Goal: Task Accomplishment & Management: Manage account settings

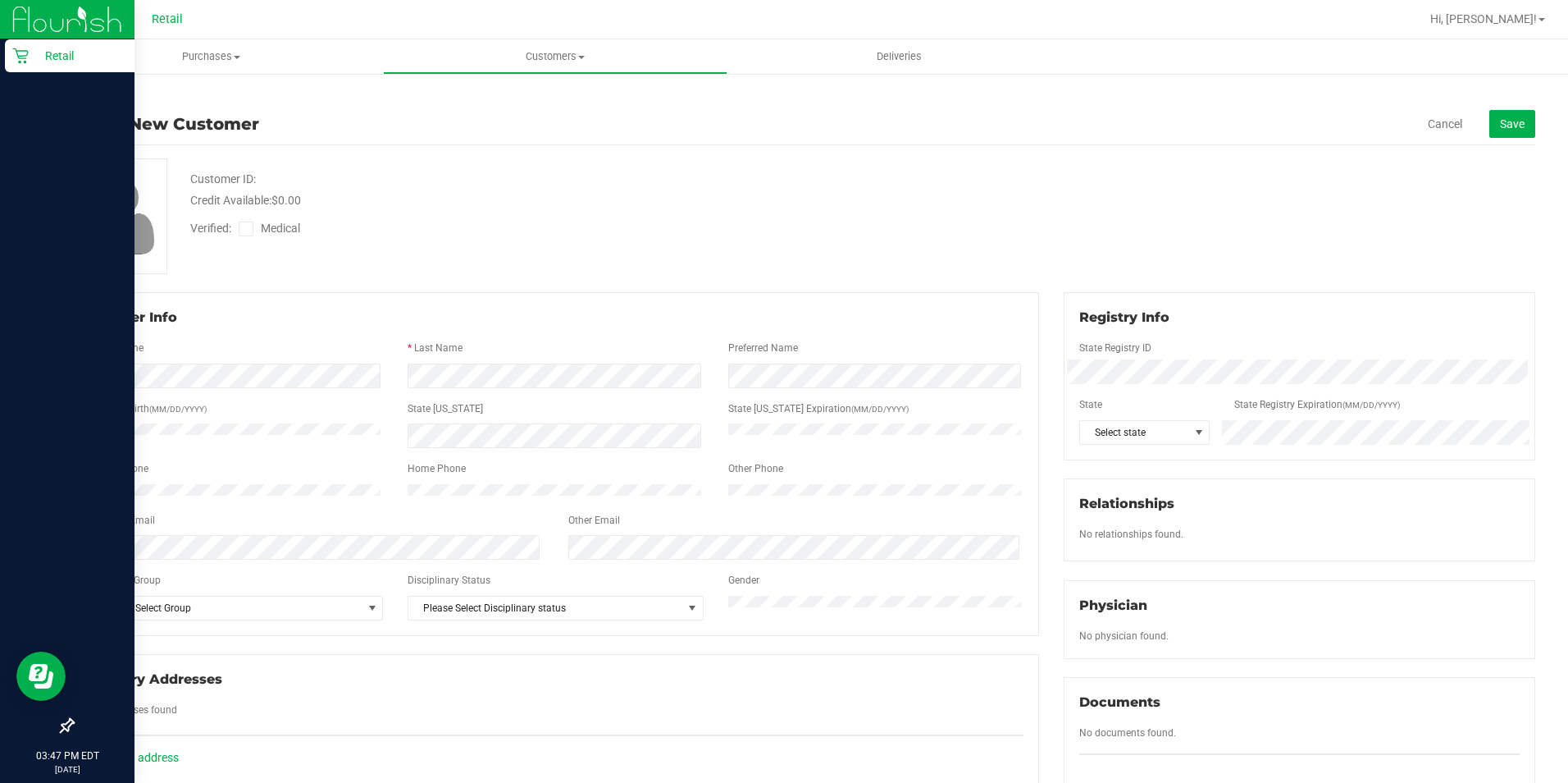
click at [24, 56] on icon at bounding box center [20, 56] width 15 height 15
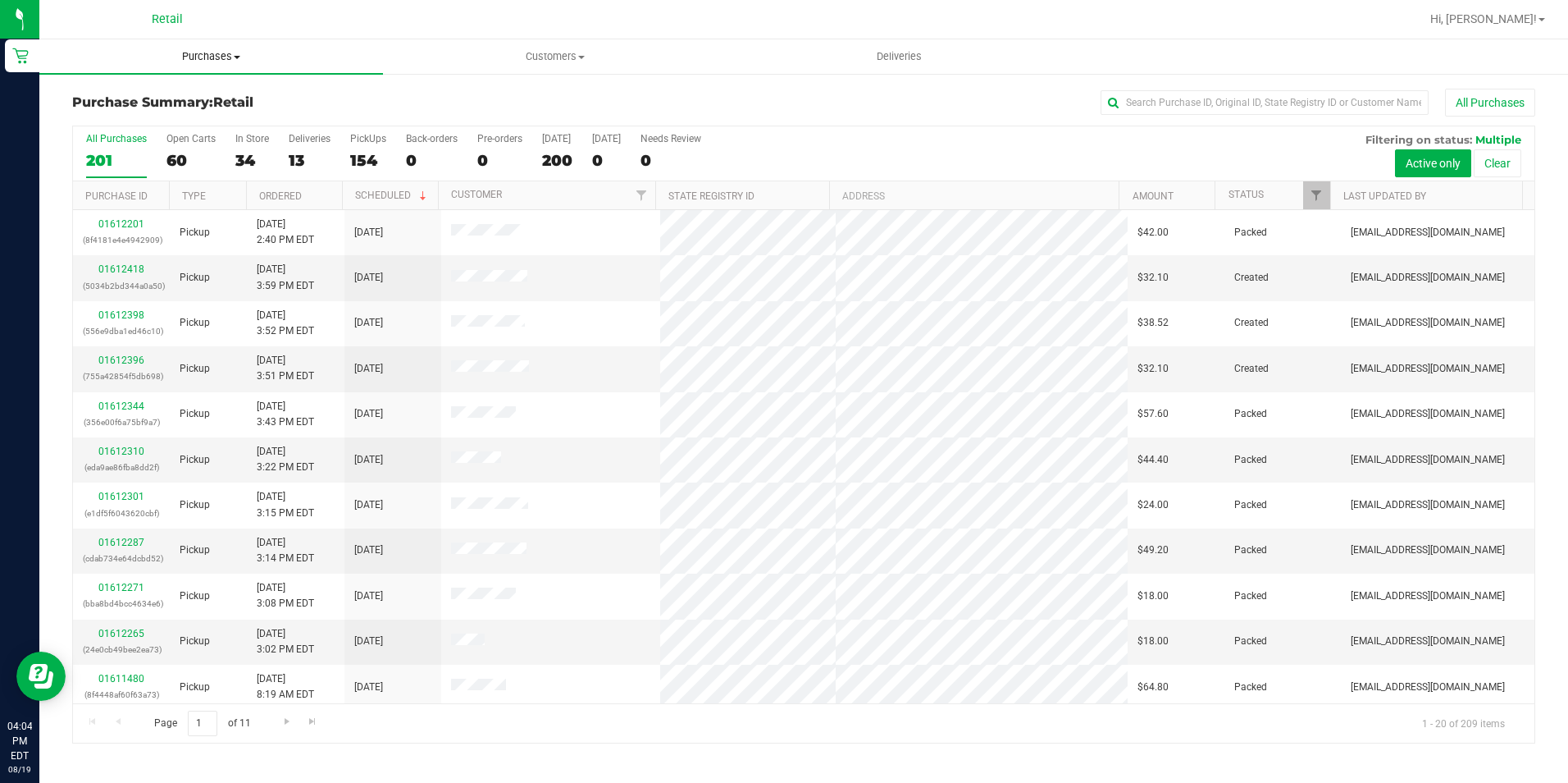
click at [235, 60] on span "Purchases" at bounding box center [211, 56] width 344 height 14
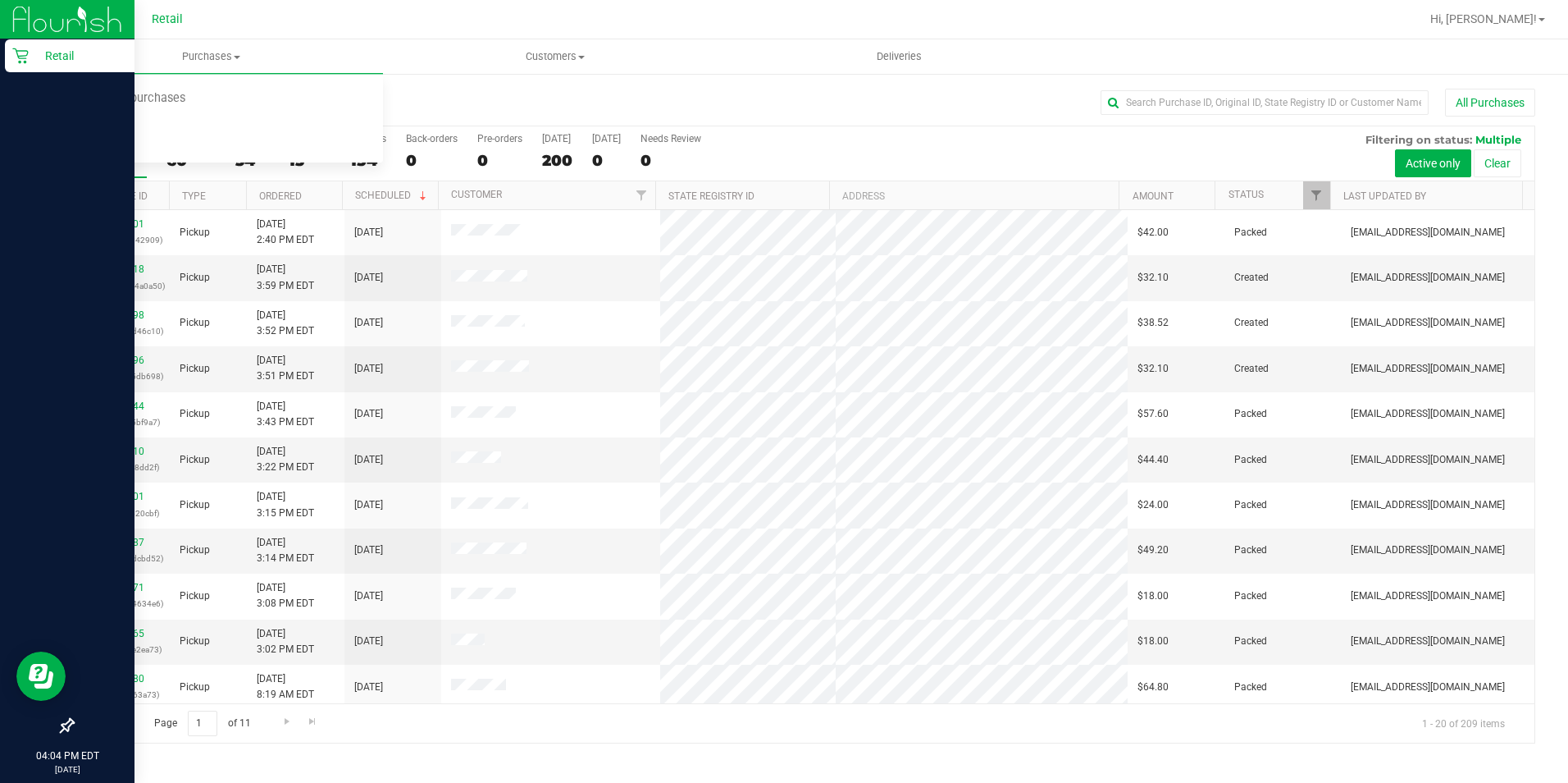
click at [30, 64] on p "Retail" at bounding box center [78, 56] width 98 height 19
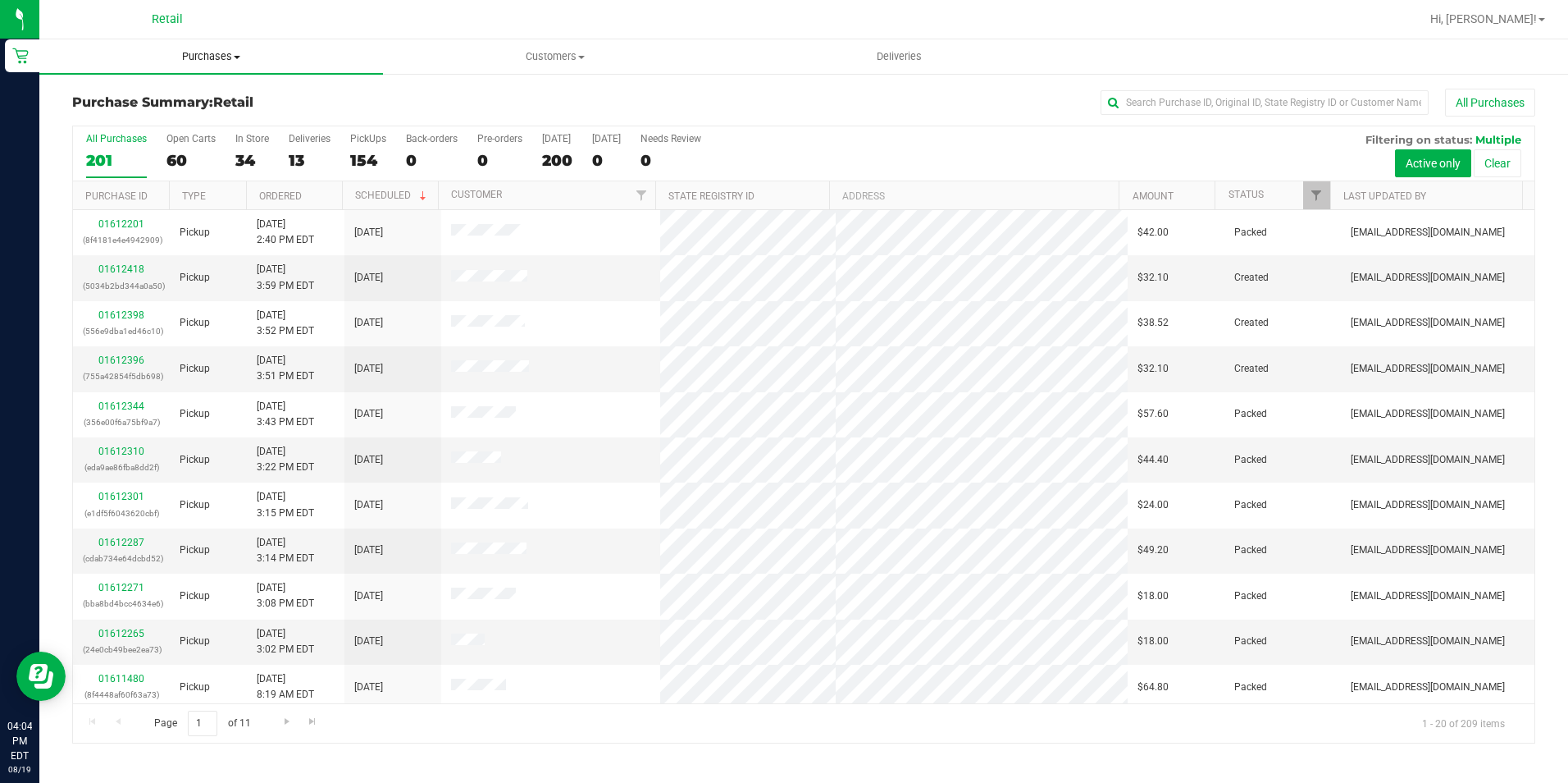
click at [220, 54] on span "Purchases" at bounding box center [211, 56] width 344 height 14
click at [116, 121] on span "Fulfillment" at bounding box center [90, 118] width 102 height 13
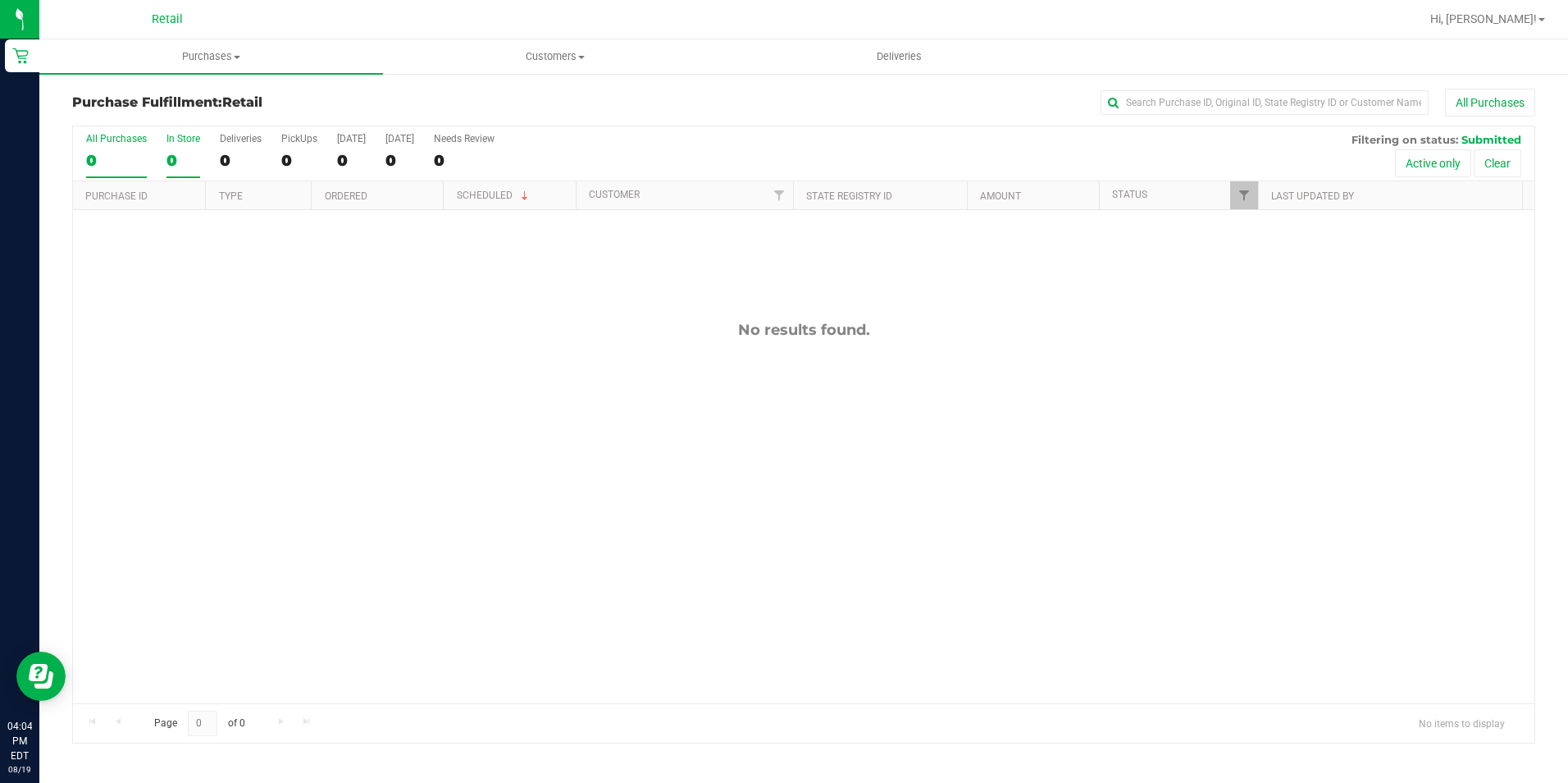
click at [193, 154] on div "0" at bounding box center [183, 161] width 34 height 19
click at [0, 0] on input "In Store 0" at bounding box center [0, 0] width 0 height 0
click at [193, 147] on label "In Store 0" at bounding box center [183, 155] width 34 height 45
click at [0, 0] on input "In Store 0" at bounding box center [0, 0] width 0 height 0
click at [168, 152] on div "0" at bounding box center [183, 161] width 34 height 19
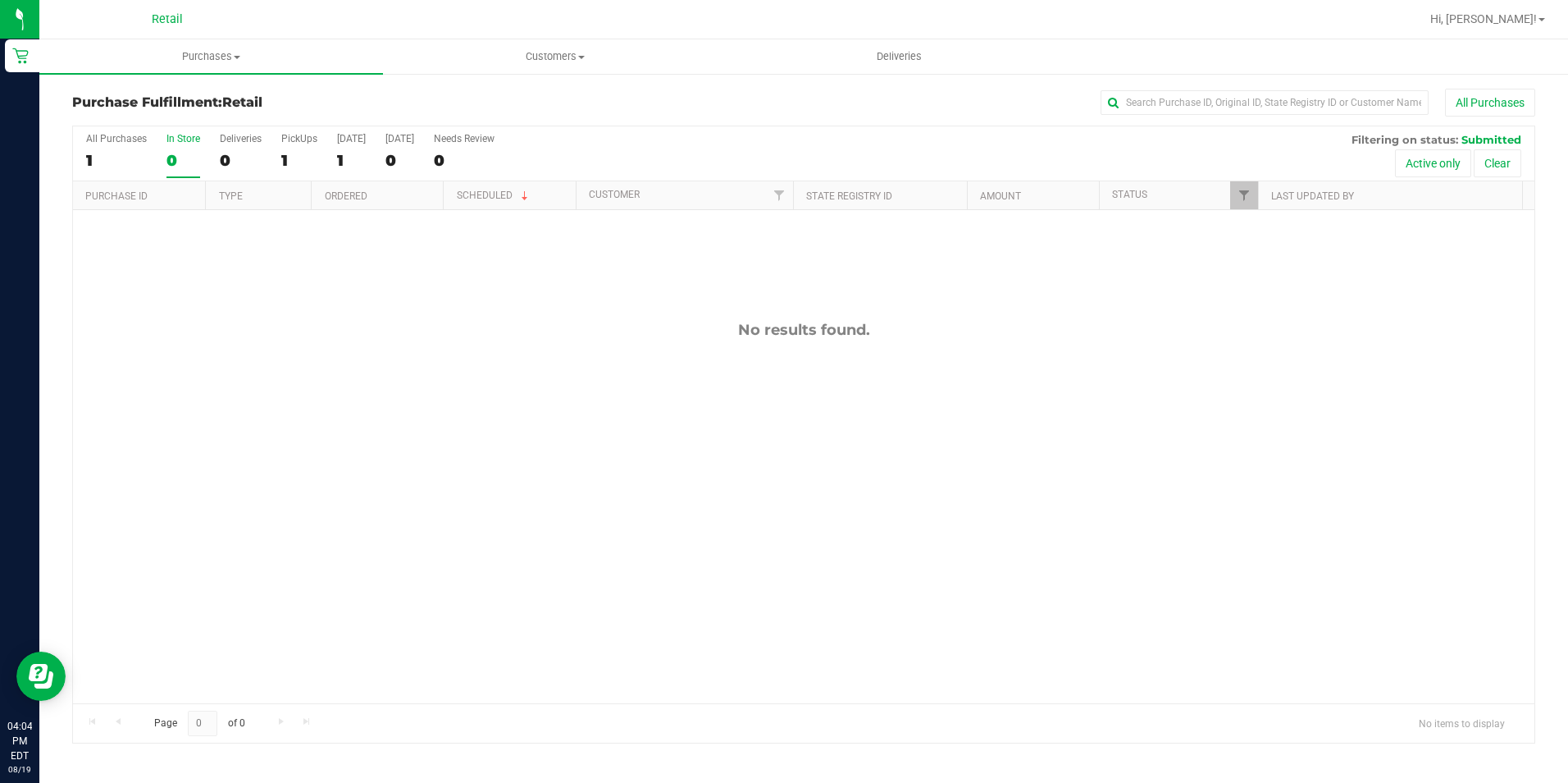
click at [0, 0] on input "In Store 0" at bounding box center [0, 0] width 0 height 0
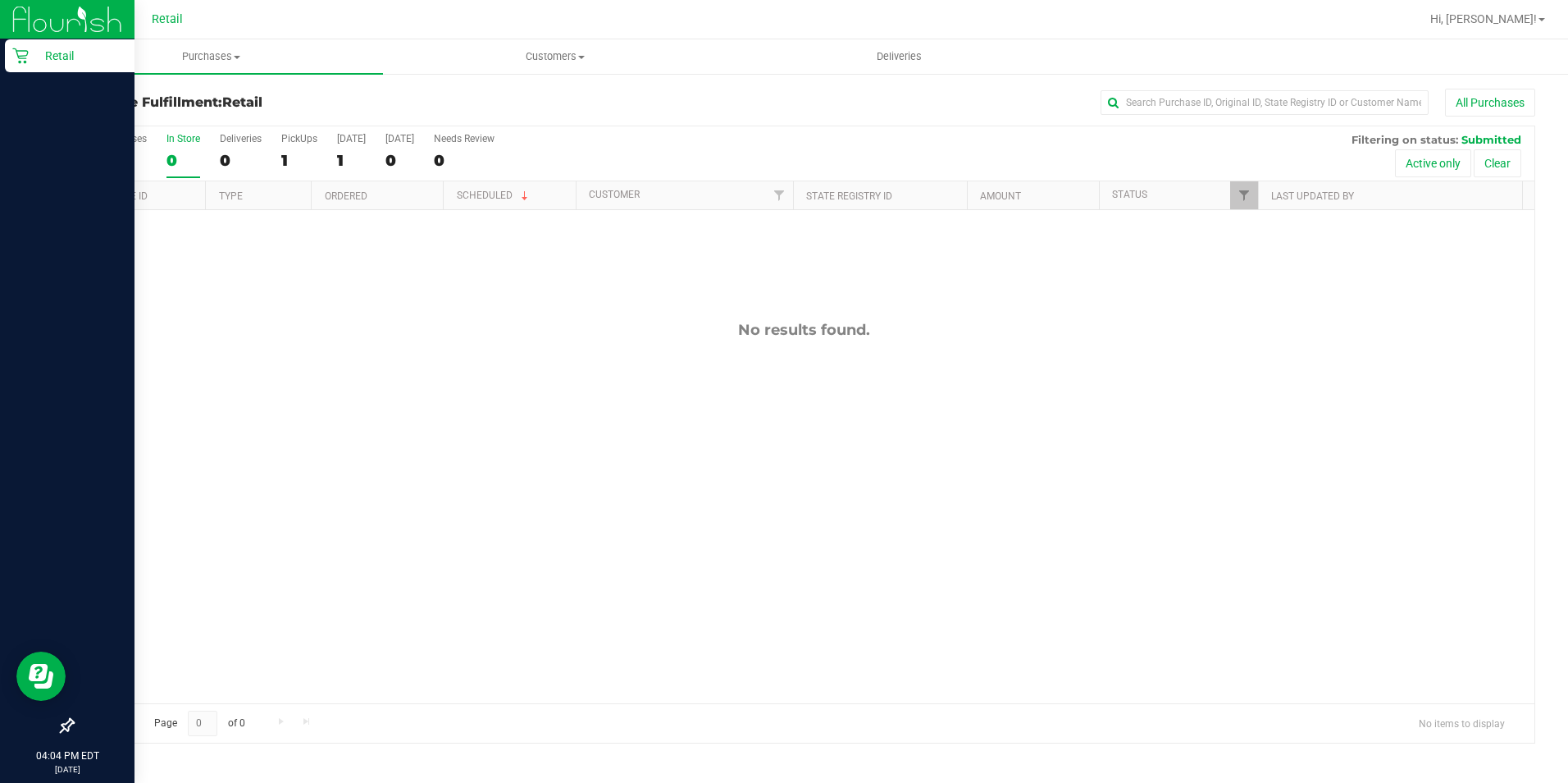
click at [0, 42] on html "Retail 04:04 PM EDT [DATE] 08/19 Retail Hi, [PERSON_NAME]! Purchases Summary of…" at bounding box center [784, 391] width 1568 height 783
click at [28, 54] on icon at bounding box center [20, 55] width 16 height 16
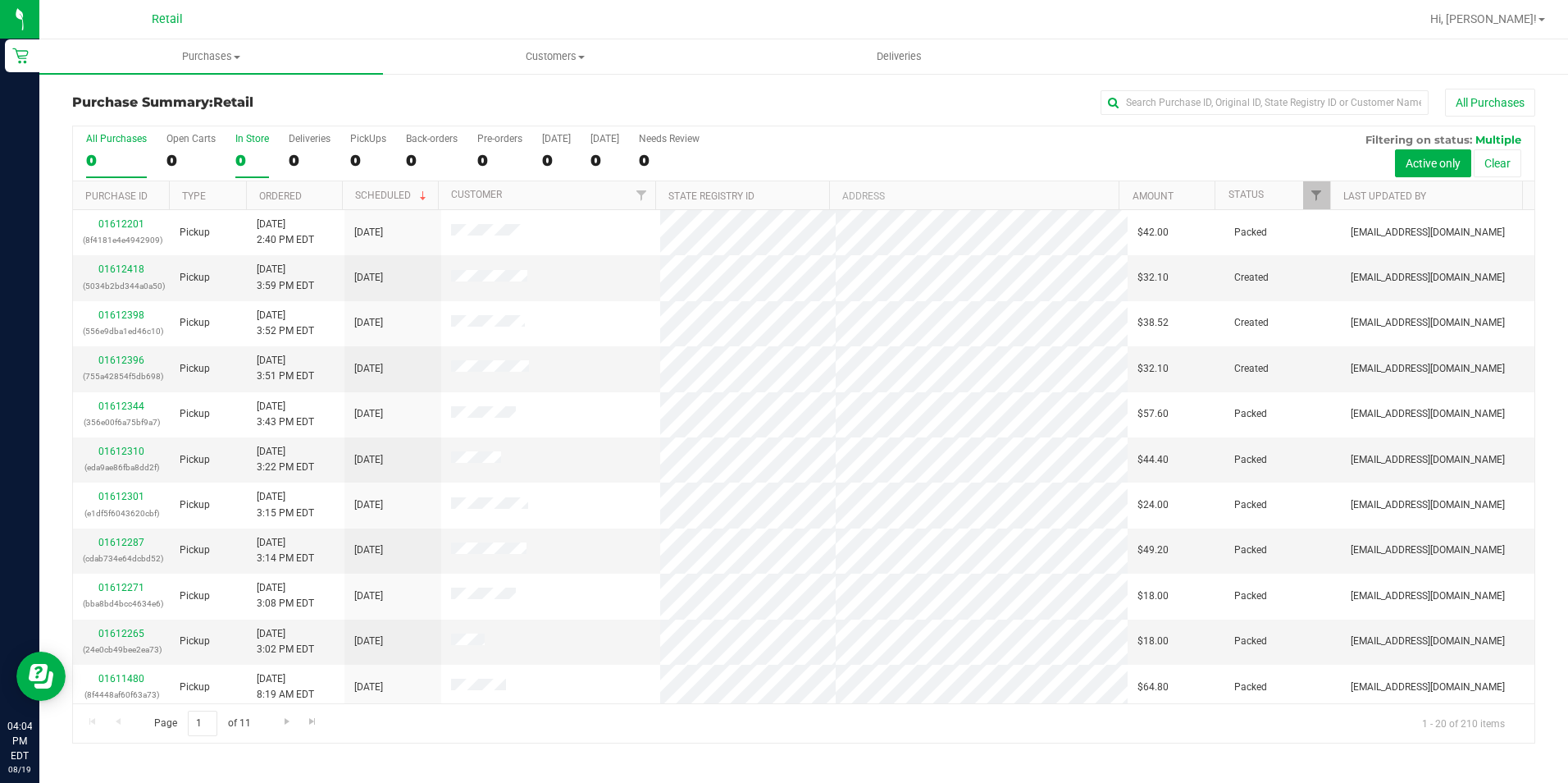
click at [257, 156] on div "0" at bounding box center [251, 161] width 34 height 19
click at [0, 0] on input "In Store 0" at bounding box center [0, 0] width 0 height 0
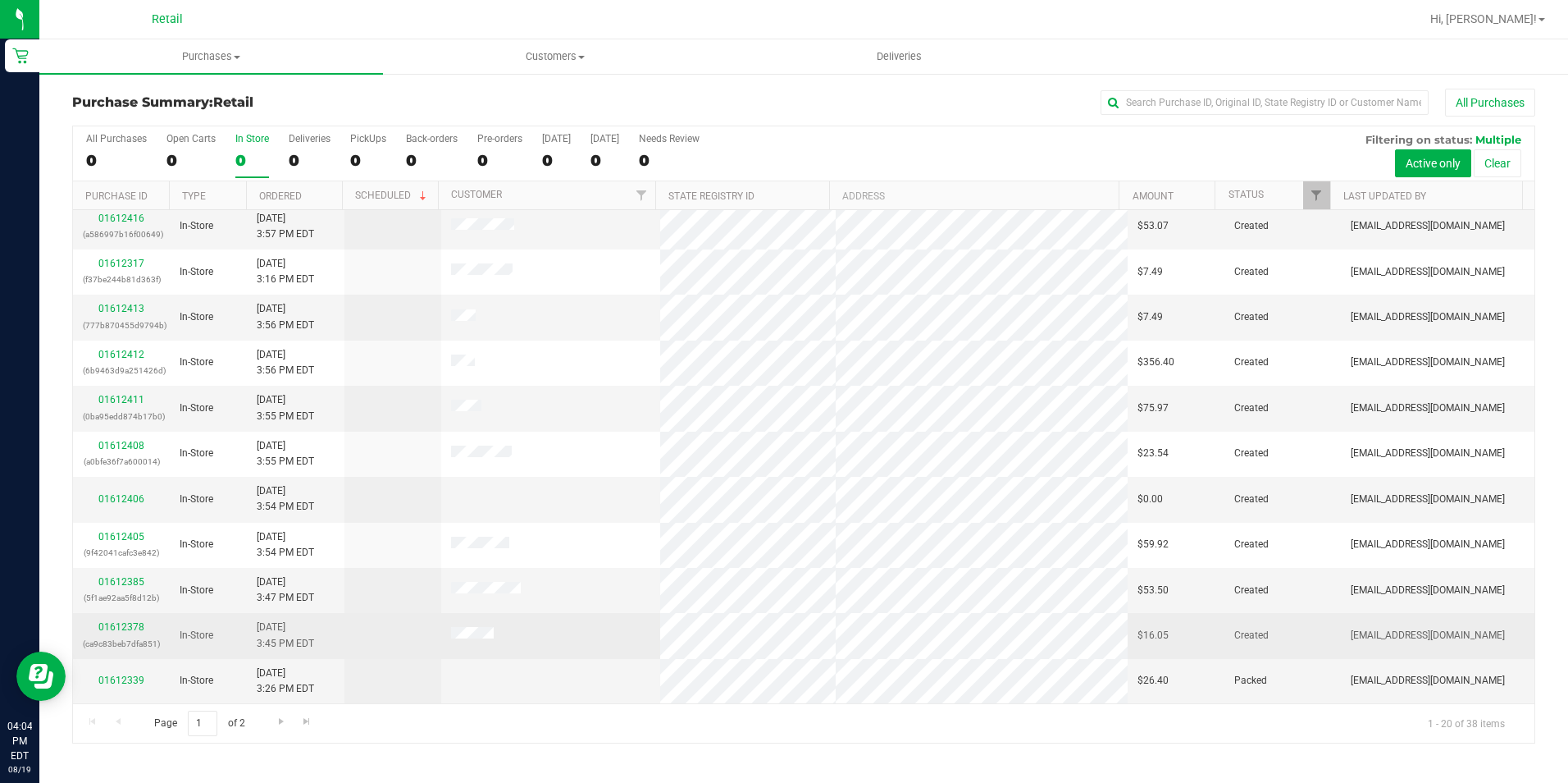
scroll to position [415, 0]
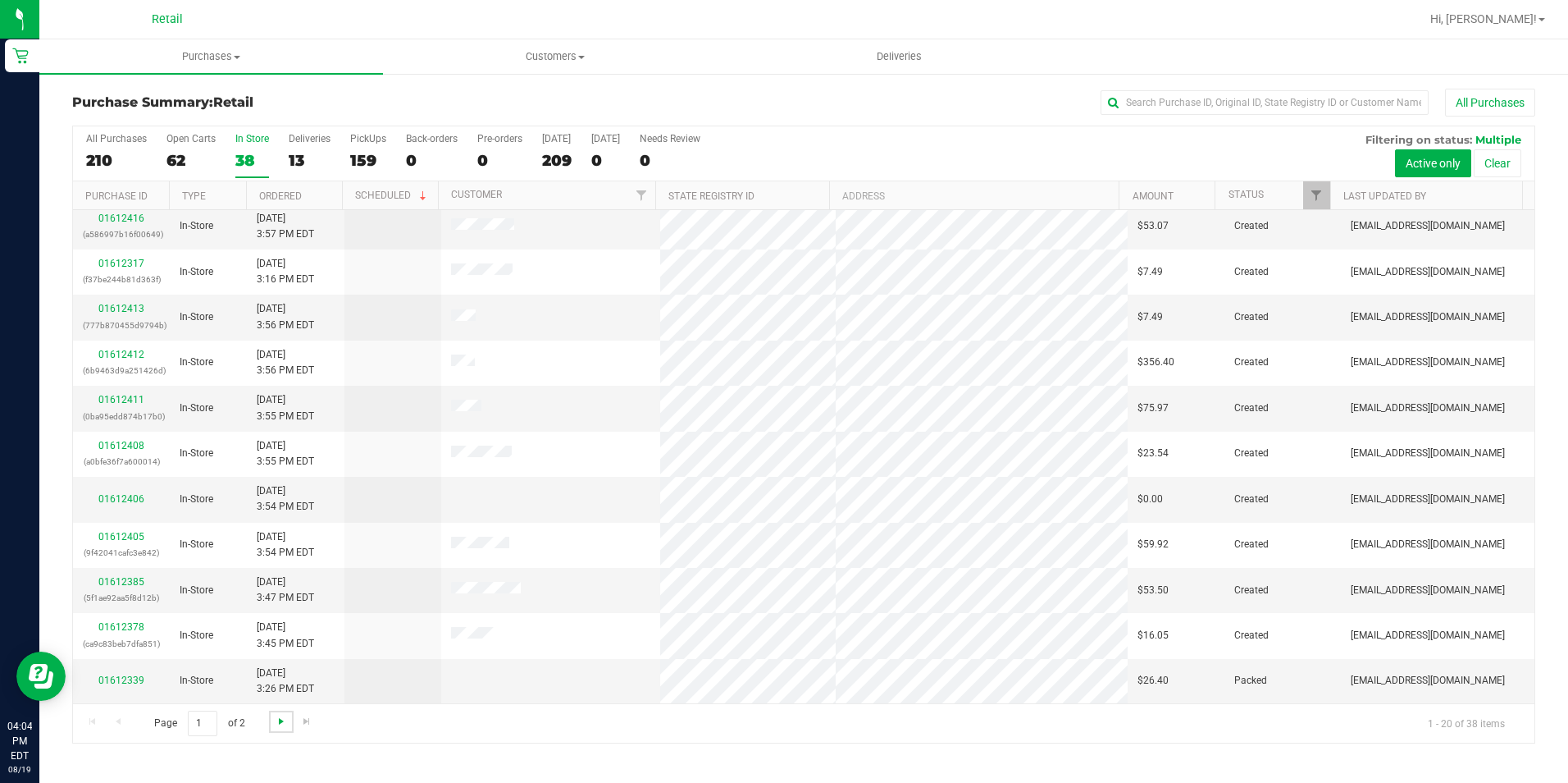
click at [274, 722] on span "Go to the next page" at bounding box center [281, 721] width 13 height 13
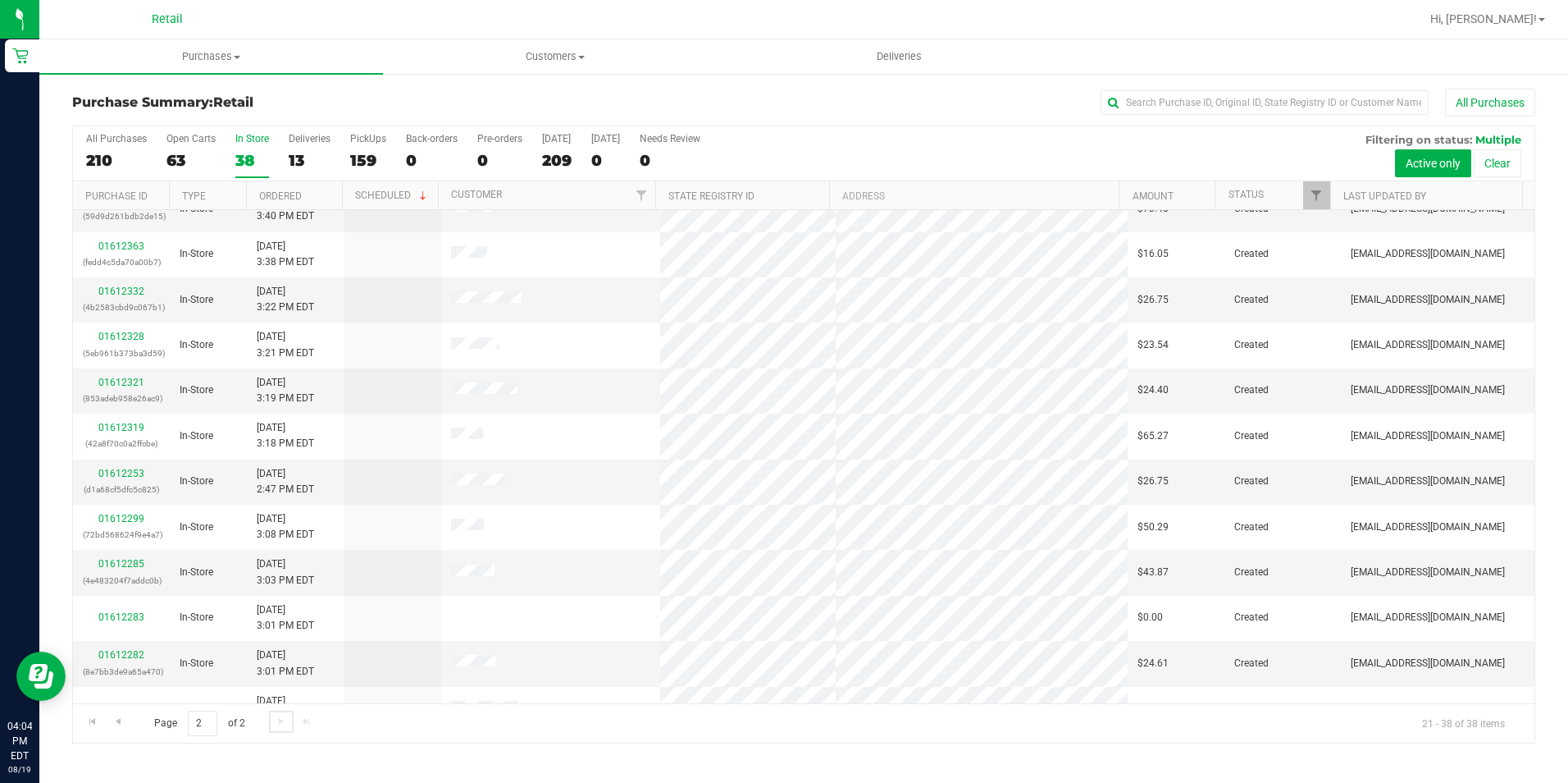
scroll to position [0, 0]
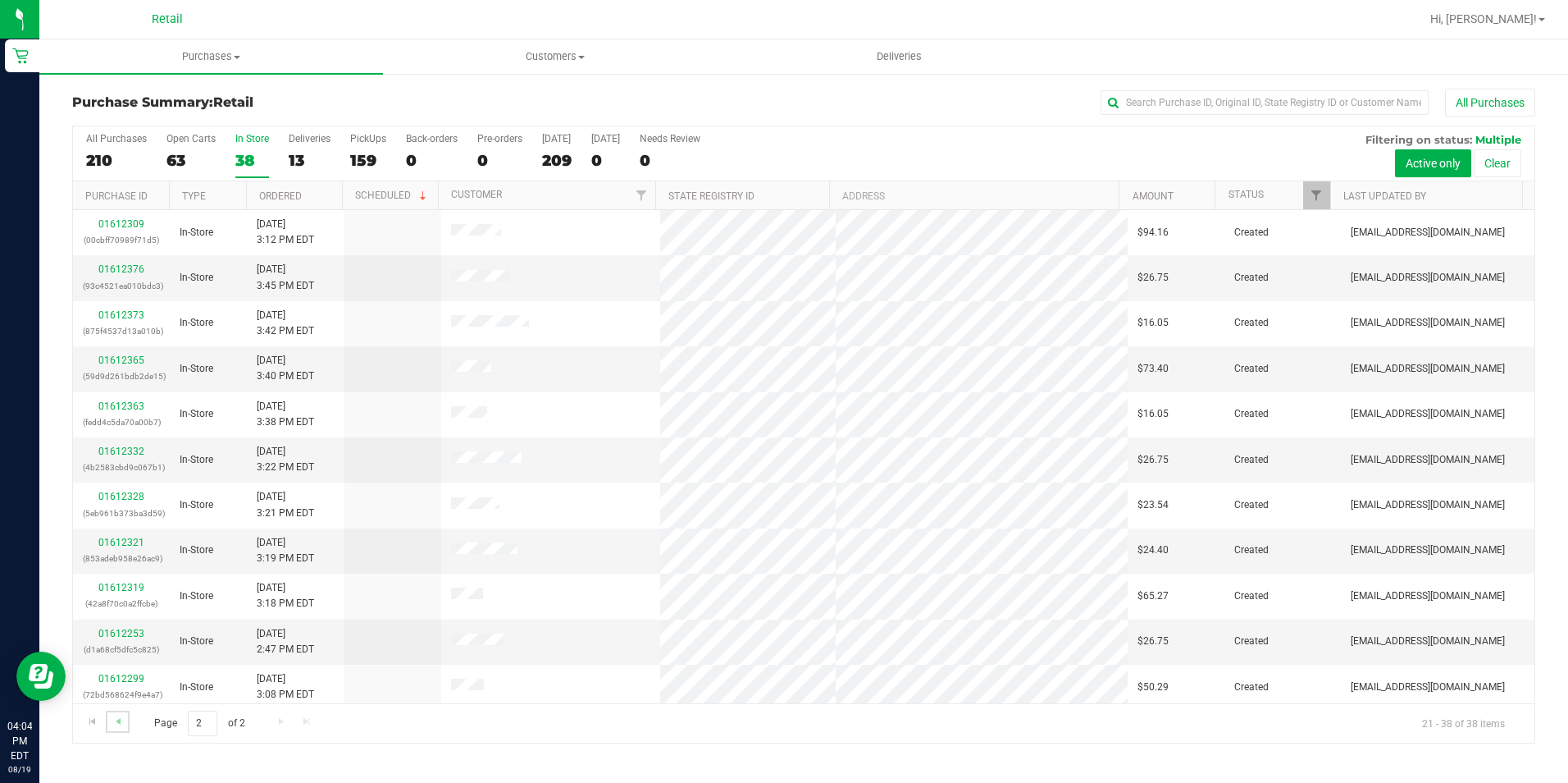
click at [108, 726] on link "Go to the previous page" at bounding box center [117, 721] width 24 height 22
click at [109, 460] on p "(bc8051ad16114b8e)" at bounding box center [121, 467] width 77 height 15
click at [122, 450] on link "01612423" at bounding box center [121, 452] width 46 height 12
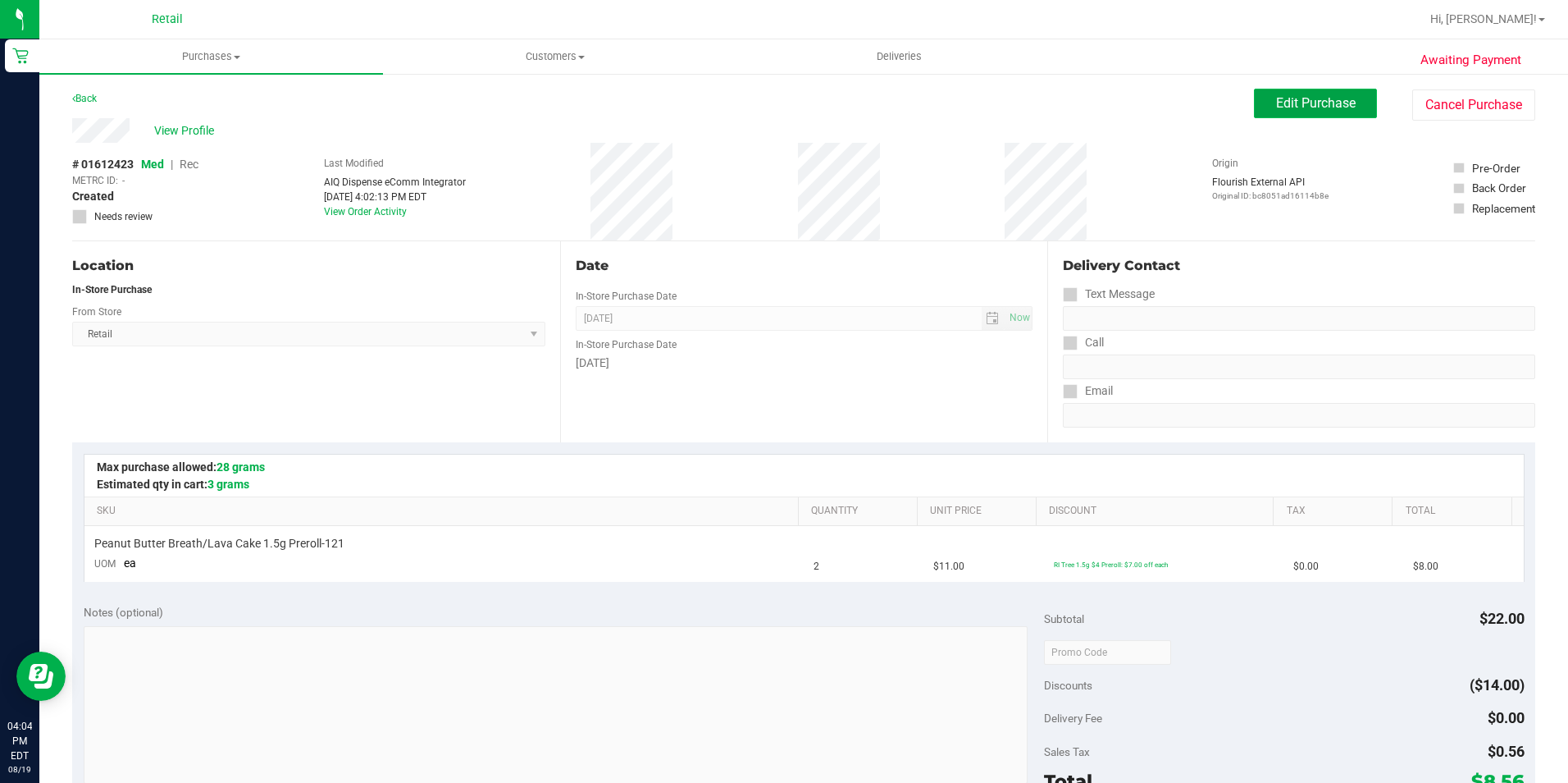
click at [1287, 91] on button "Edit Purchase" at bounding box center [1315, 103] width 123 height 30
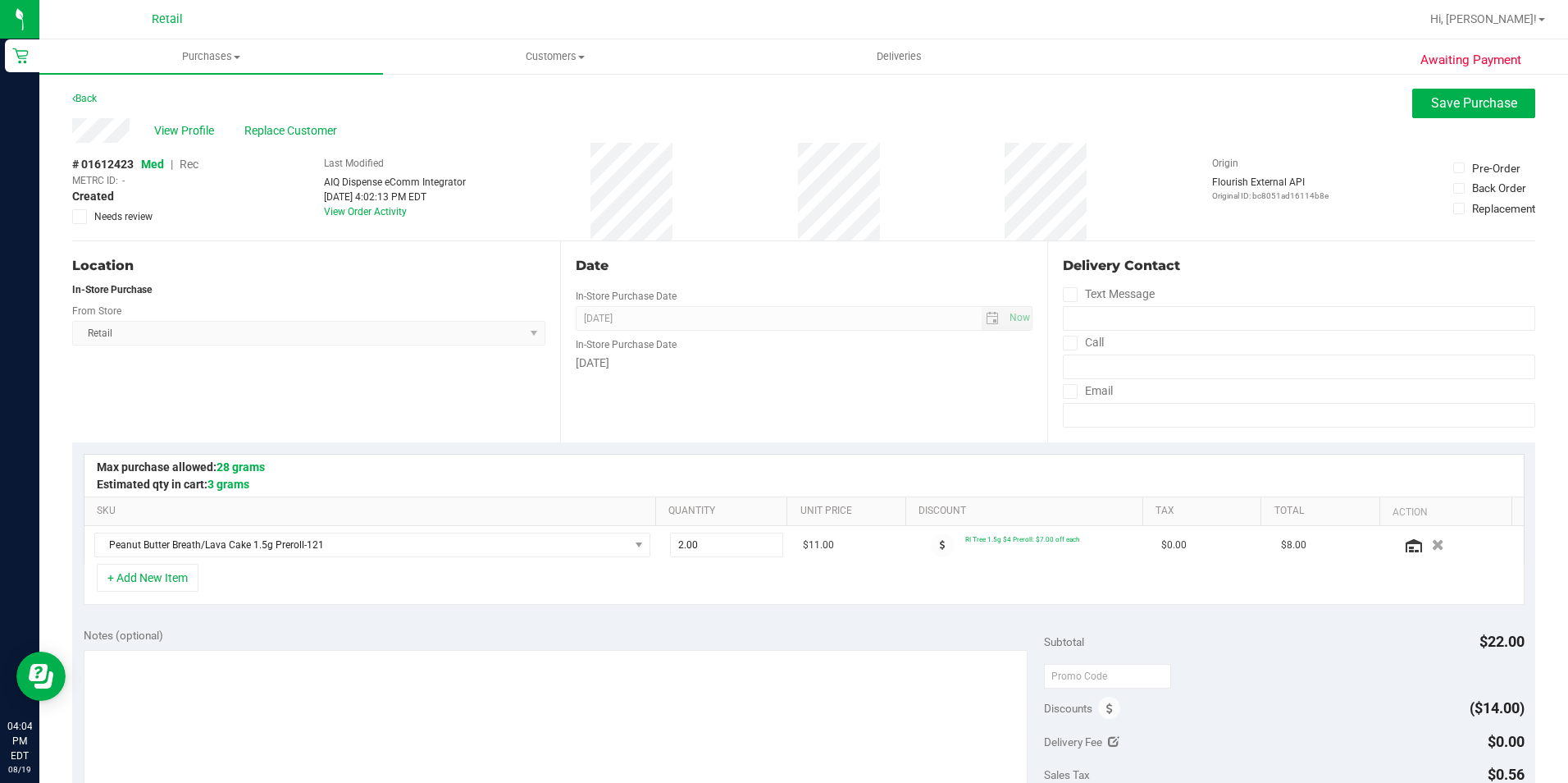
click at [195, 161] on span "Rec" at bounding box center [190, 165] width 19 height 13
click at [1444, 101] on span "Save Purchase" at bounding box center [1473, 103] width 86 height 15
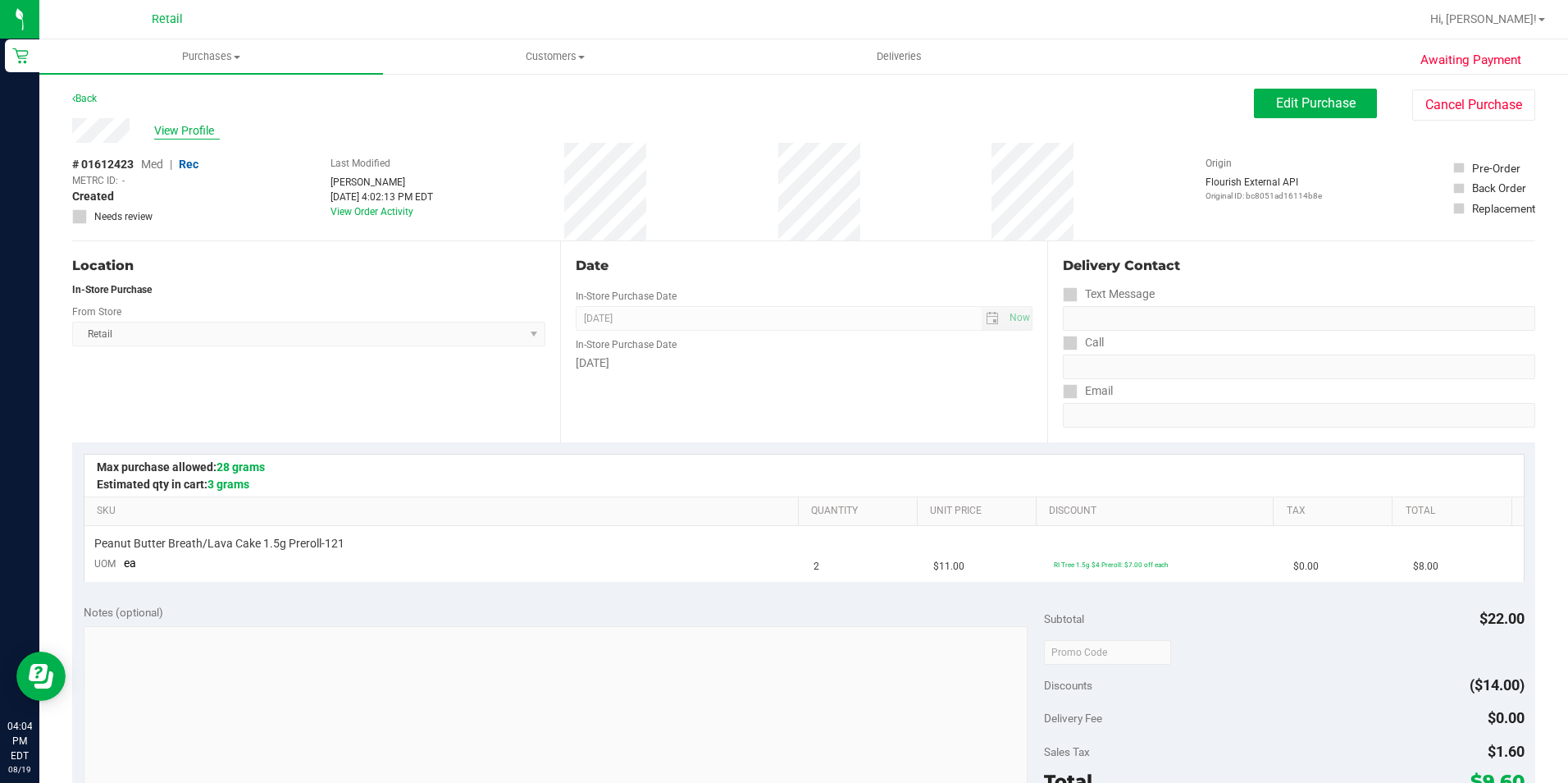
click at [185, 126] on span "View Profile" at bounding box center [187, 131] width 65 height 17
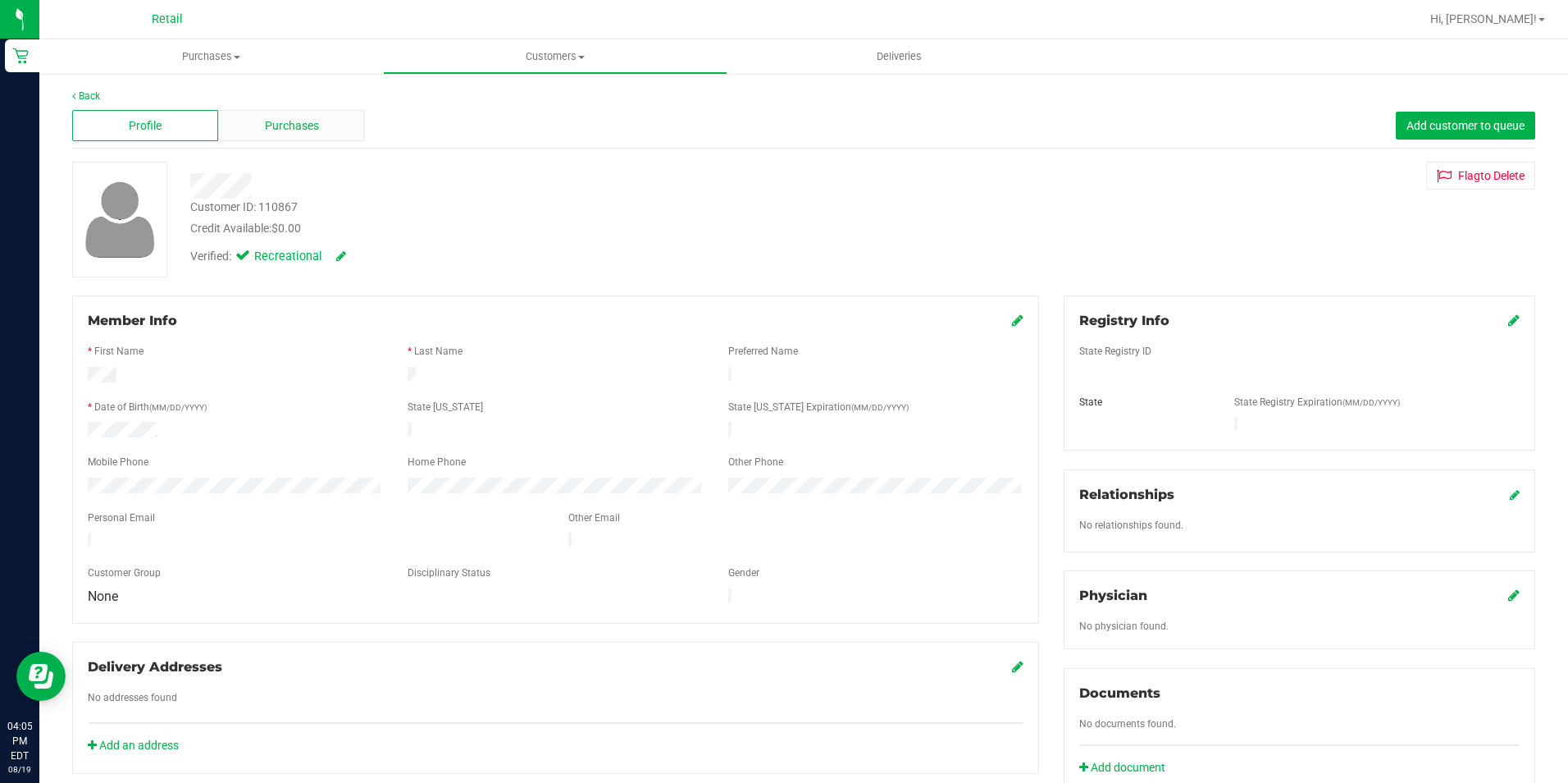
click at [306, 119] on span "Purchases" at bounding box center [292, 126] width 54 height 17
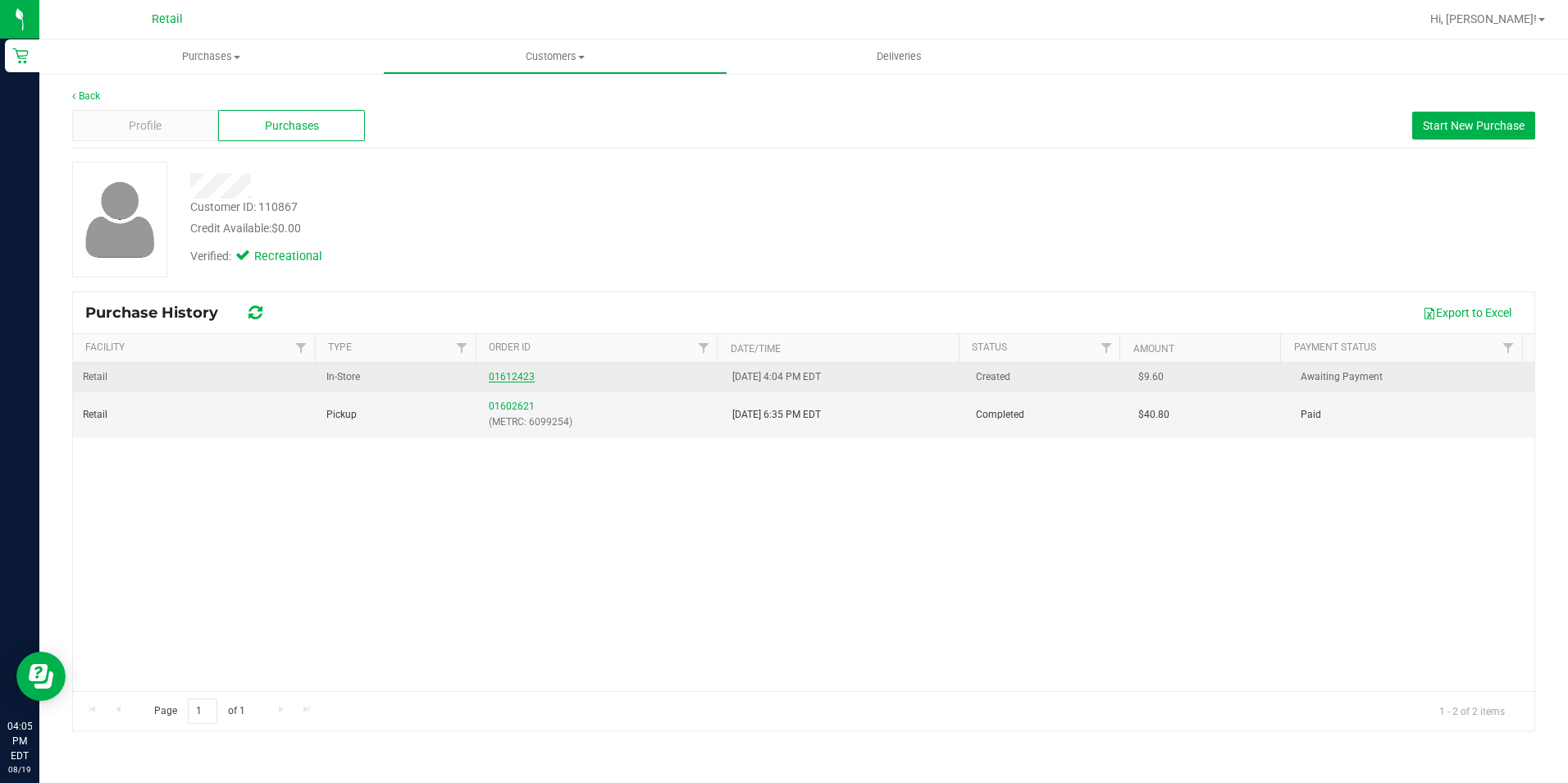
click at [501, 374] on link "01612423" at bounding box center [512, 377] width 46 height 12
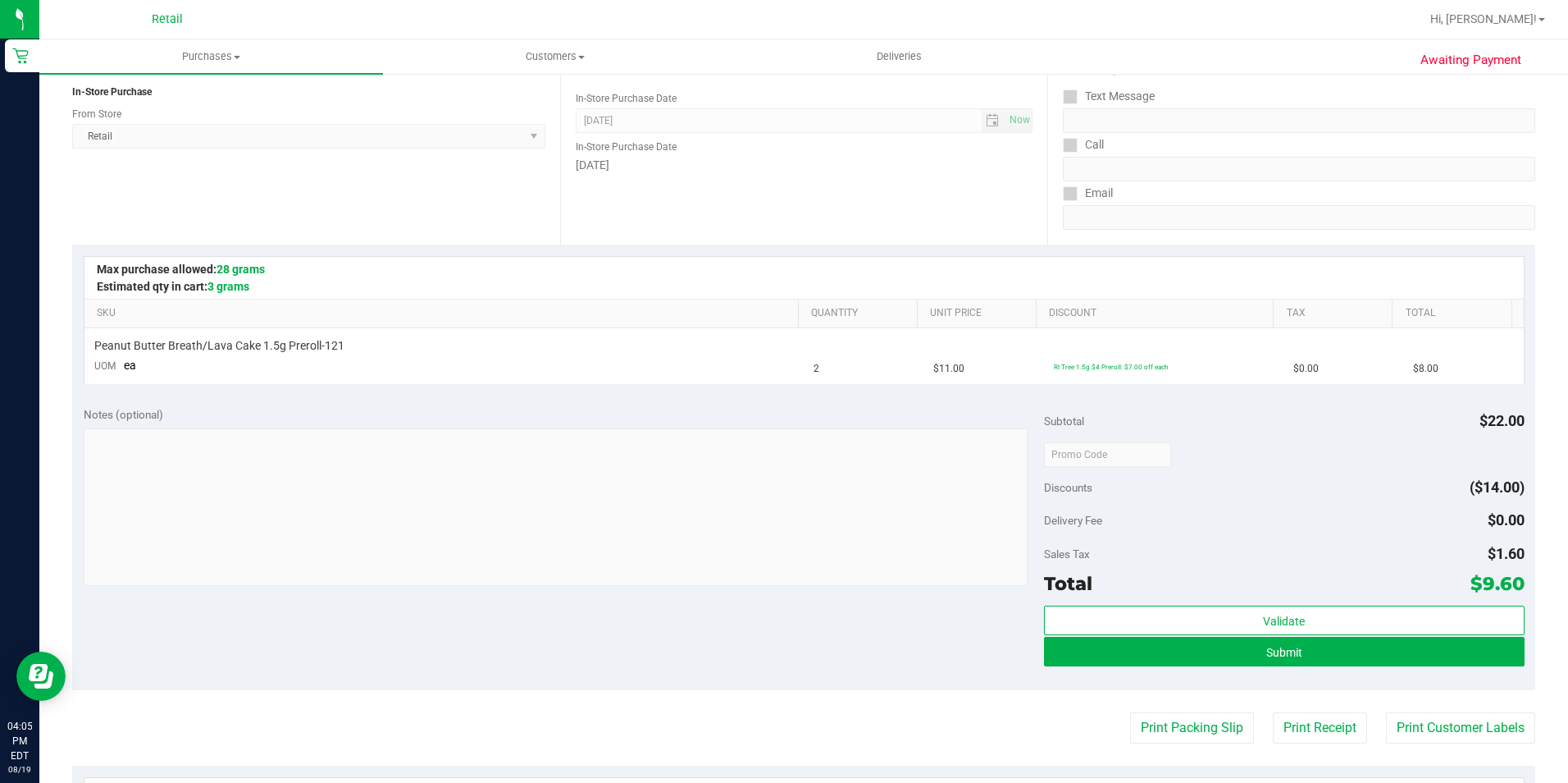
scroll to position [164, 0]
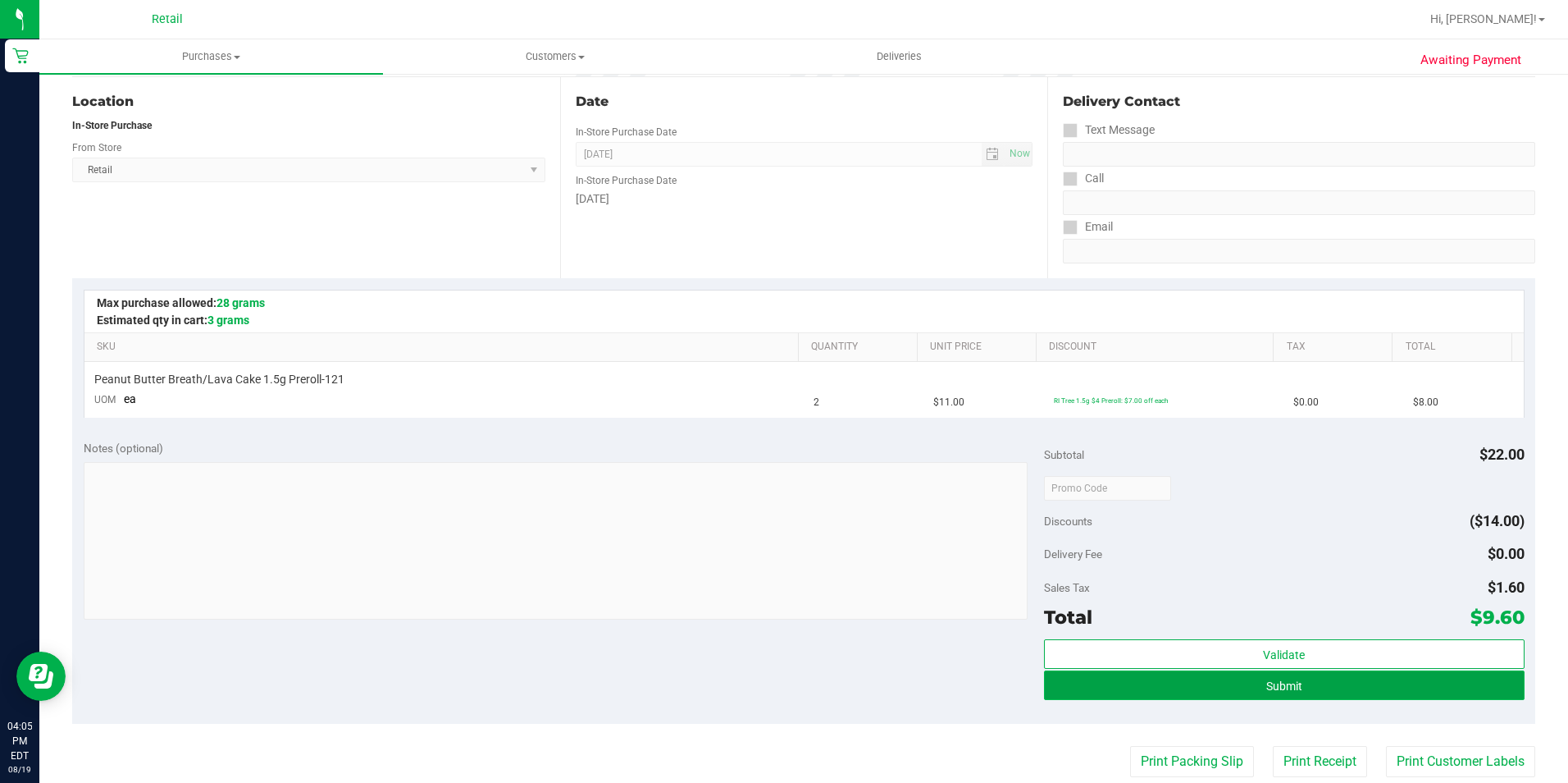
click at [1278, 691] on span "Submit" at bounding box center [1283, 686] width 36 height 13
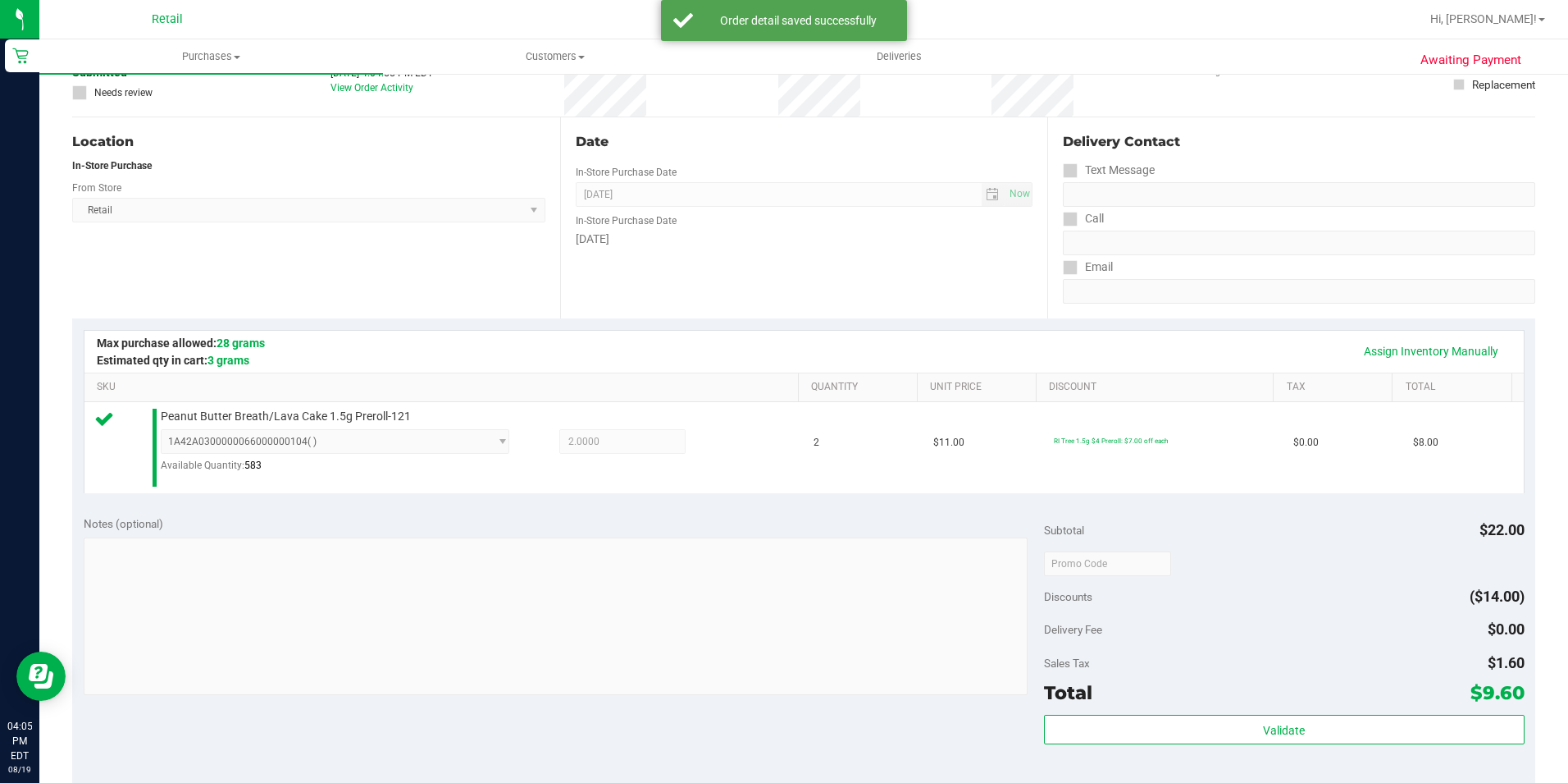
scroll to position [247, 0]
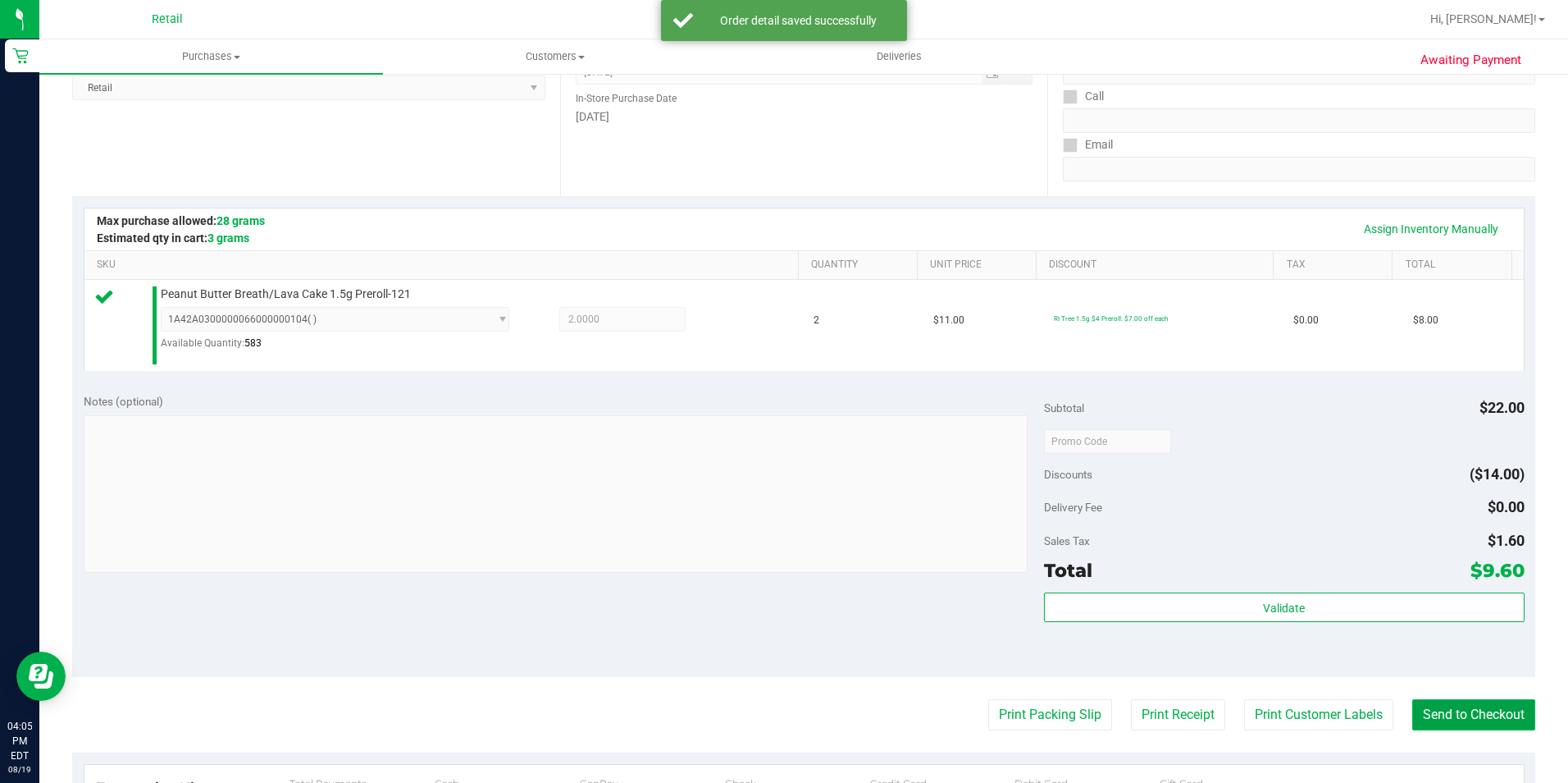
click at [1484, 710] on button "Send to Checkout" at bounding box center [1474, 715] width 123 height 31
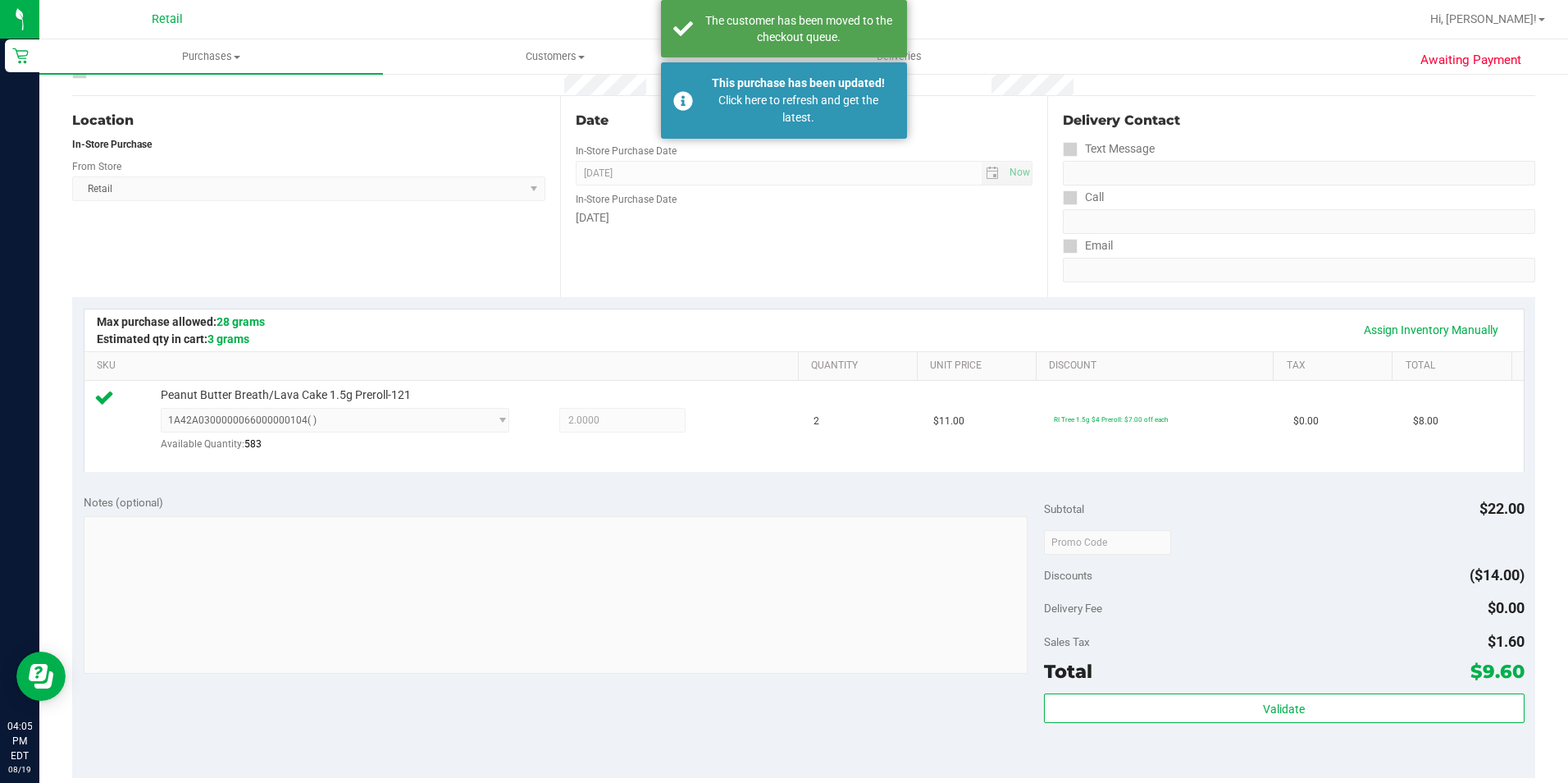
scroll to position [0, 0]
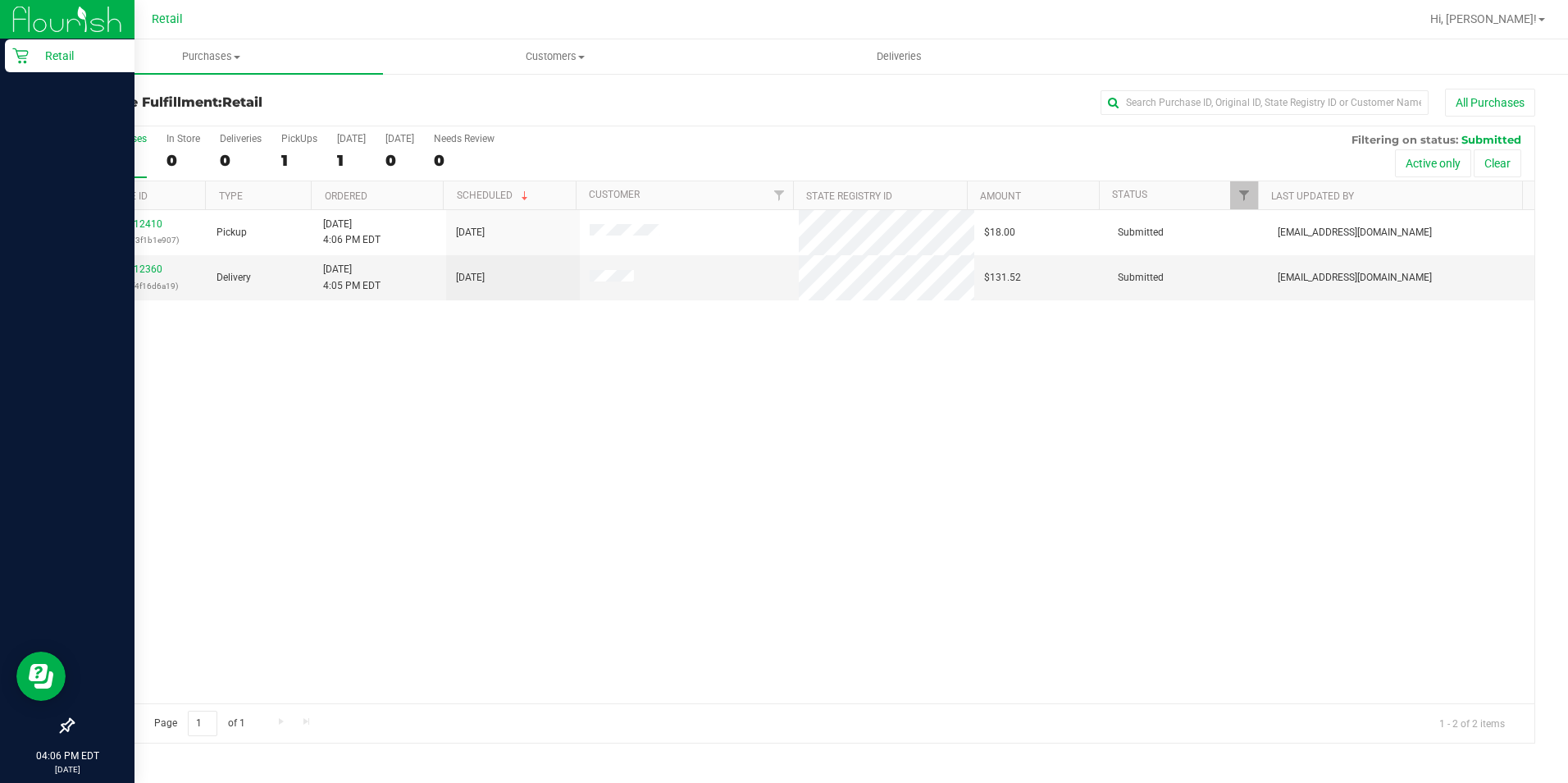
click at [25, 61] on icon at bounding box center [20, 56] width 15 height 15
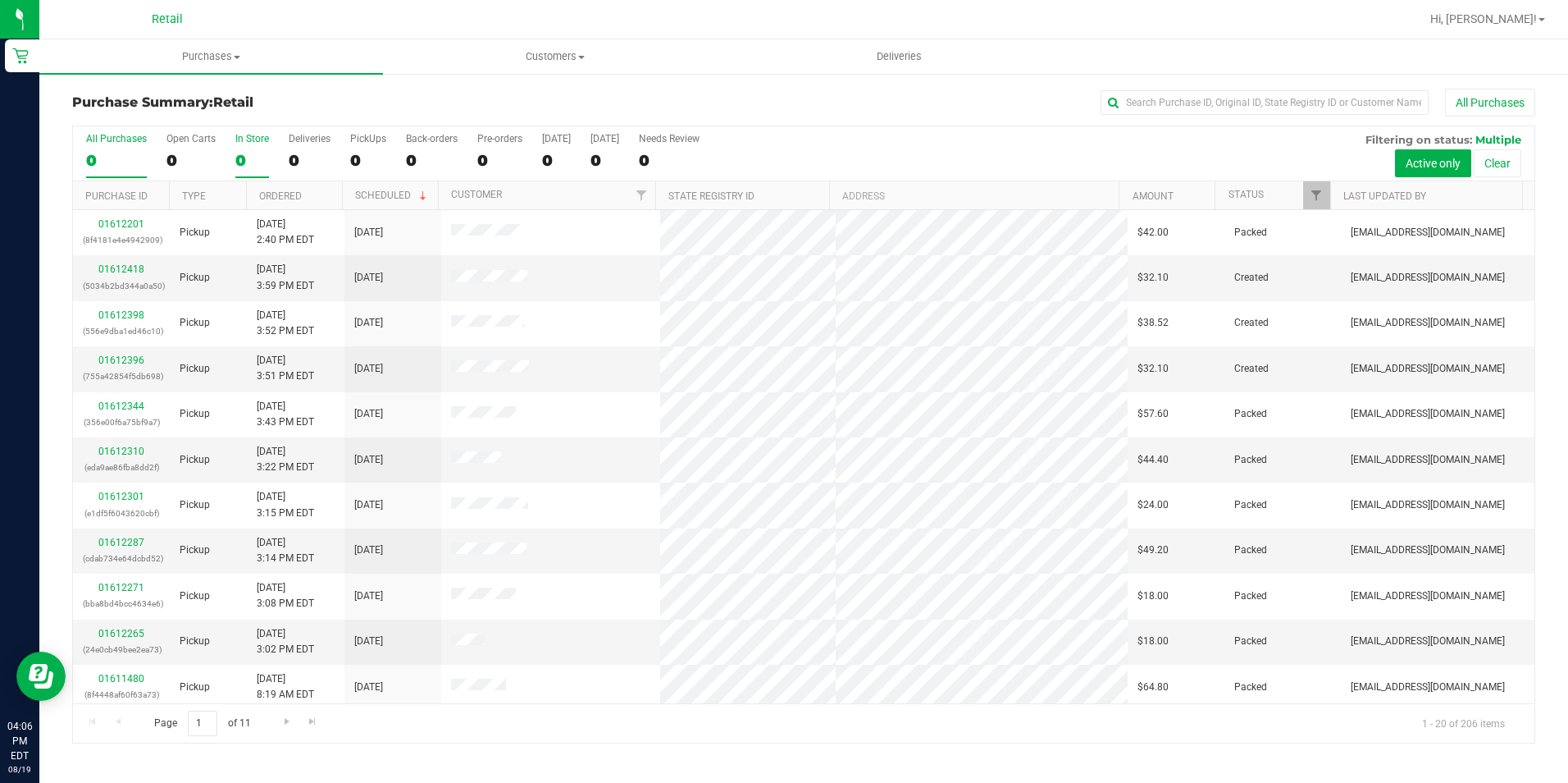
click at [252, 163] on div "0" at bounding box center [251, 161] width 34 height 19
click at [0, 0] on input "In Store 0" at bounding box center [0, 0] width 0 height 0
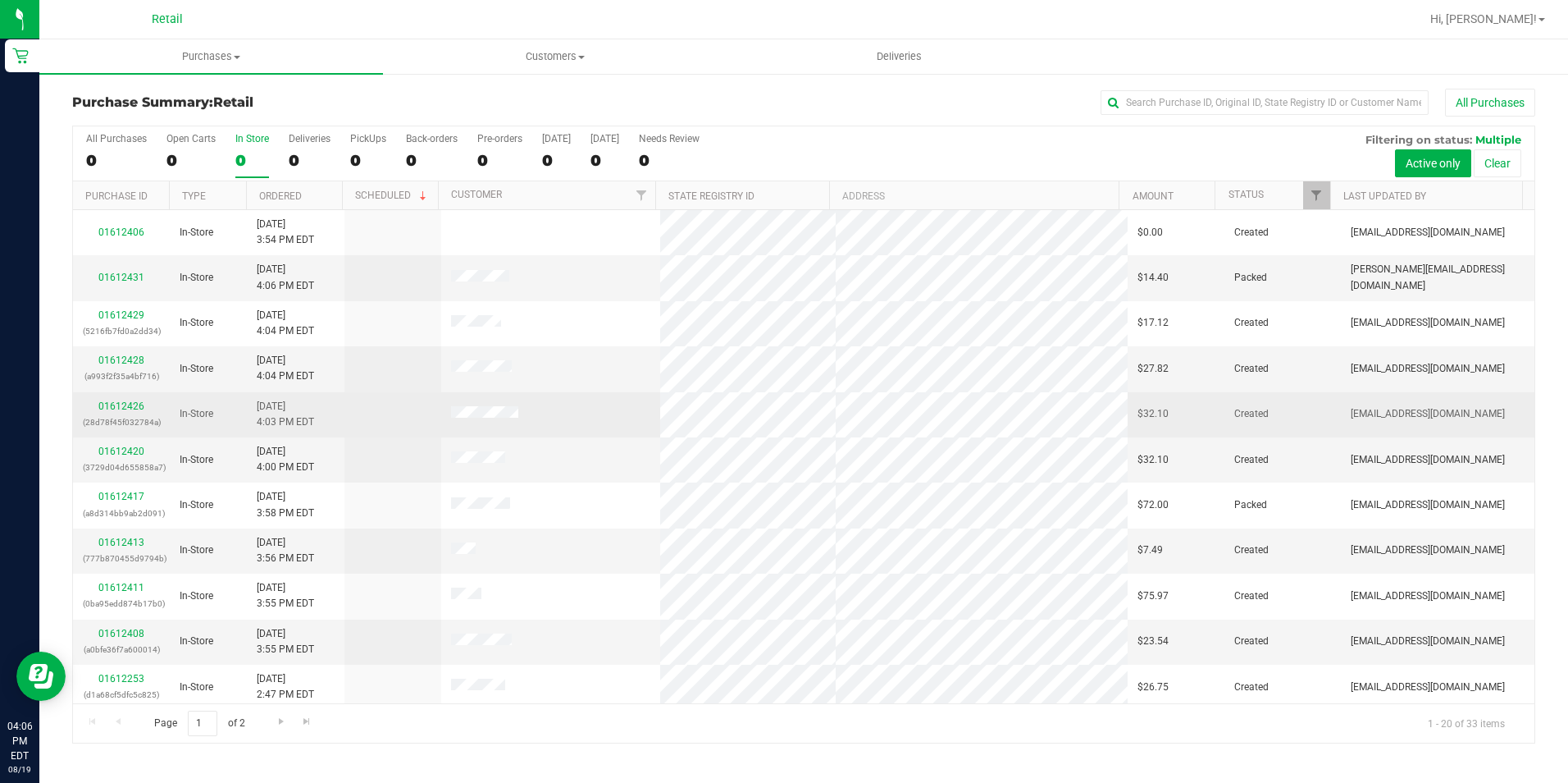
click at [111, 400] on div "01612426 (28d78f45f032784a)" at bounding box center [121, 414] width 77 height 31
click at [113, 410] on link "01612426" at bounding box center [121, 406] width 46 height 12
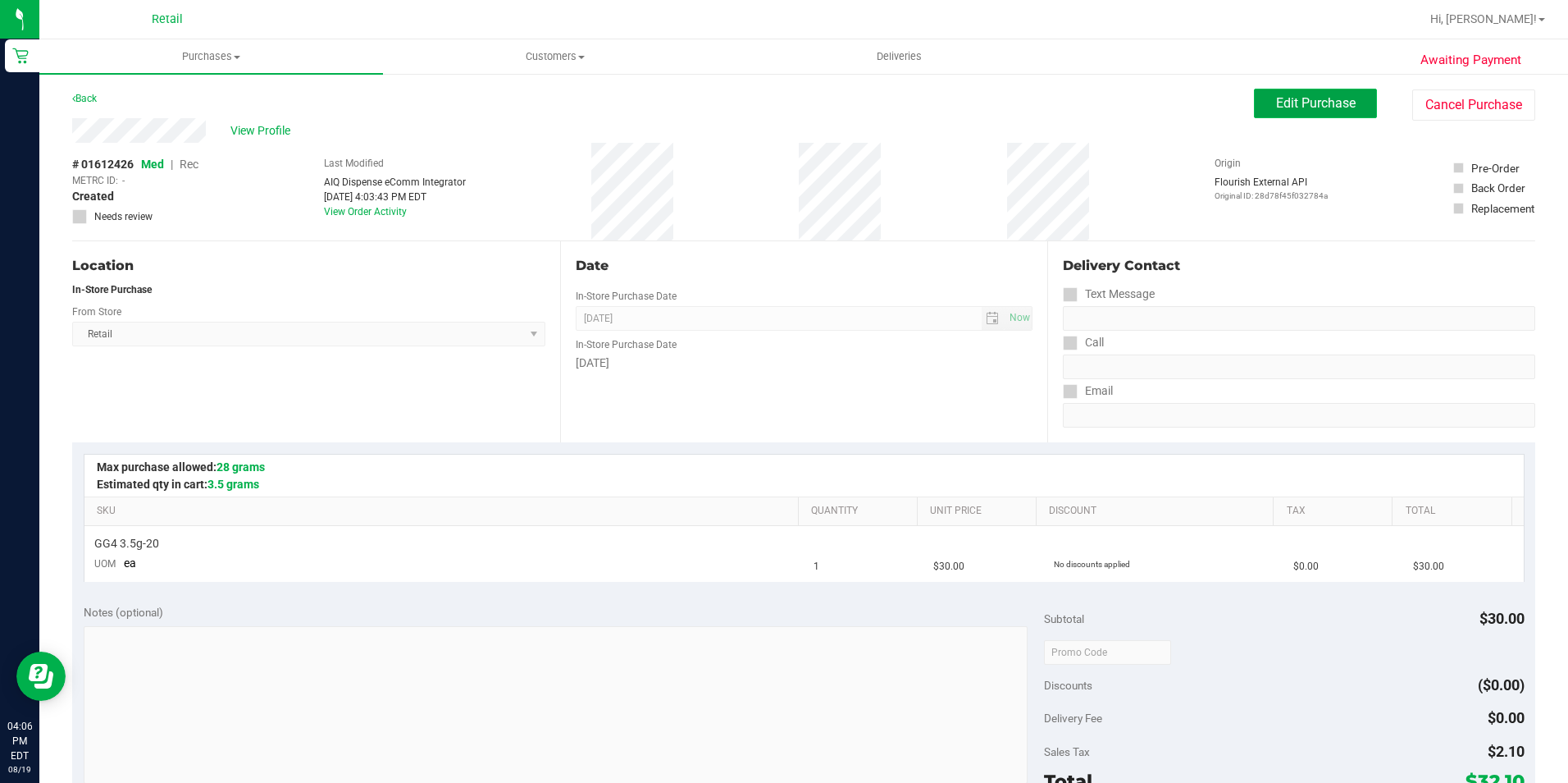
click at [1299, 108] on span "Edit Purchase" at bounding box center [1315, 103] width 80 height 15
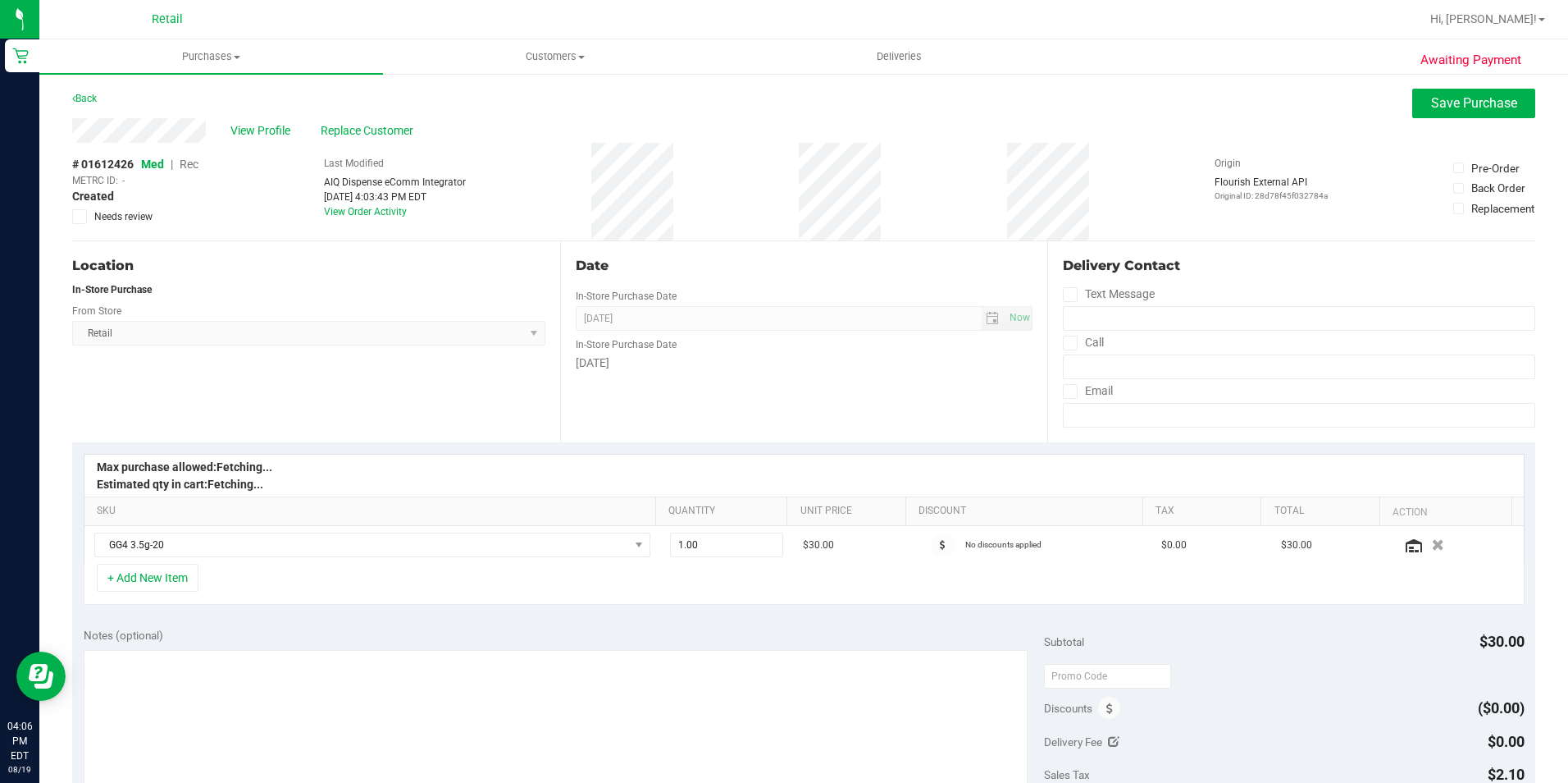
click at [180, 166] on span "Med | Rec" at bounding box center [170, 165] width 58 height 13
click at [185, 166] on span "Rec" at bounding box center [190, 165] width 19 height 13
click at [1458, 88] on div "Awaiting Payment Back Save Purchase View Profile Replace Customer # 01612426 Me…" at bounding box center [804, 699] width 1529 height 1254
click at [1458, 91] on button "Save Purchase" at bounding box center [1474, 103] width 123 height 30
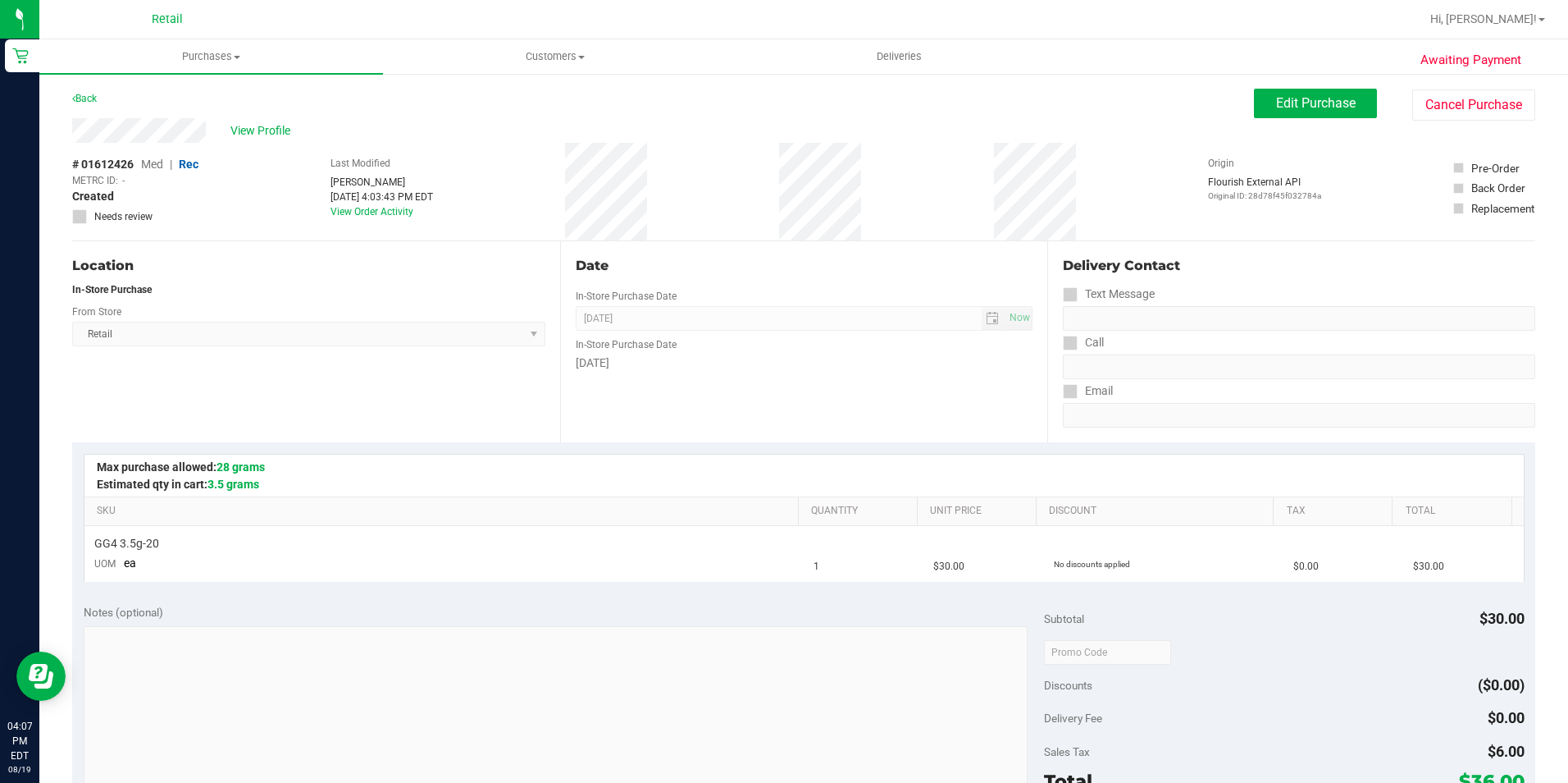
scroll to position [102, 0]
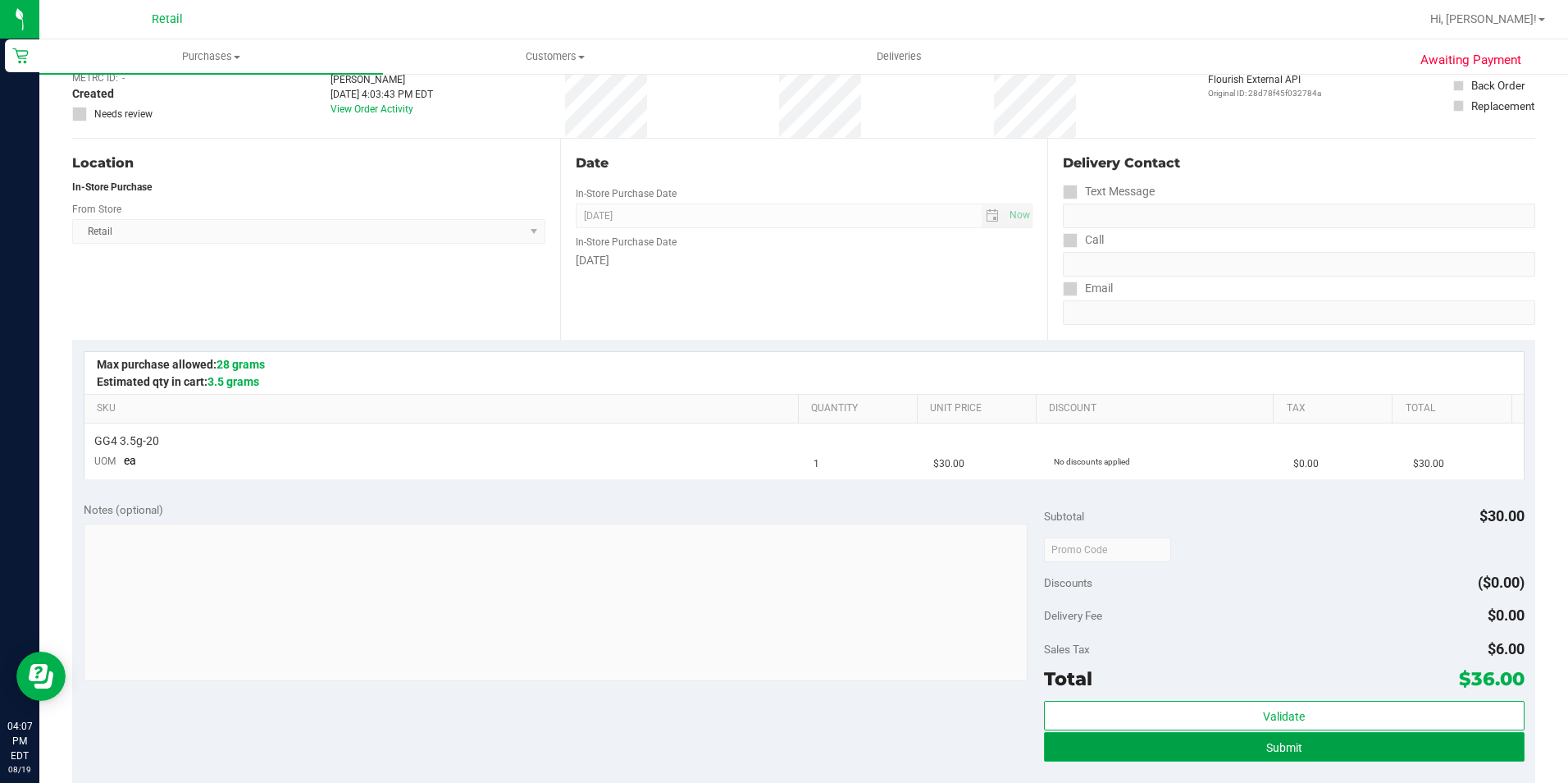
click at [1287, 746] on span "Submit" at bounding box center [1283, 747] width 36 height 13
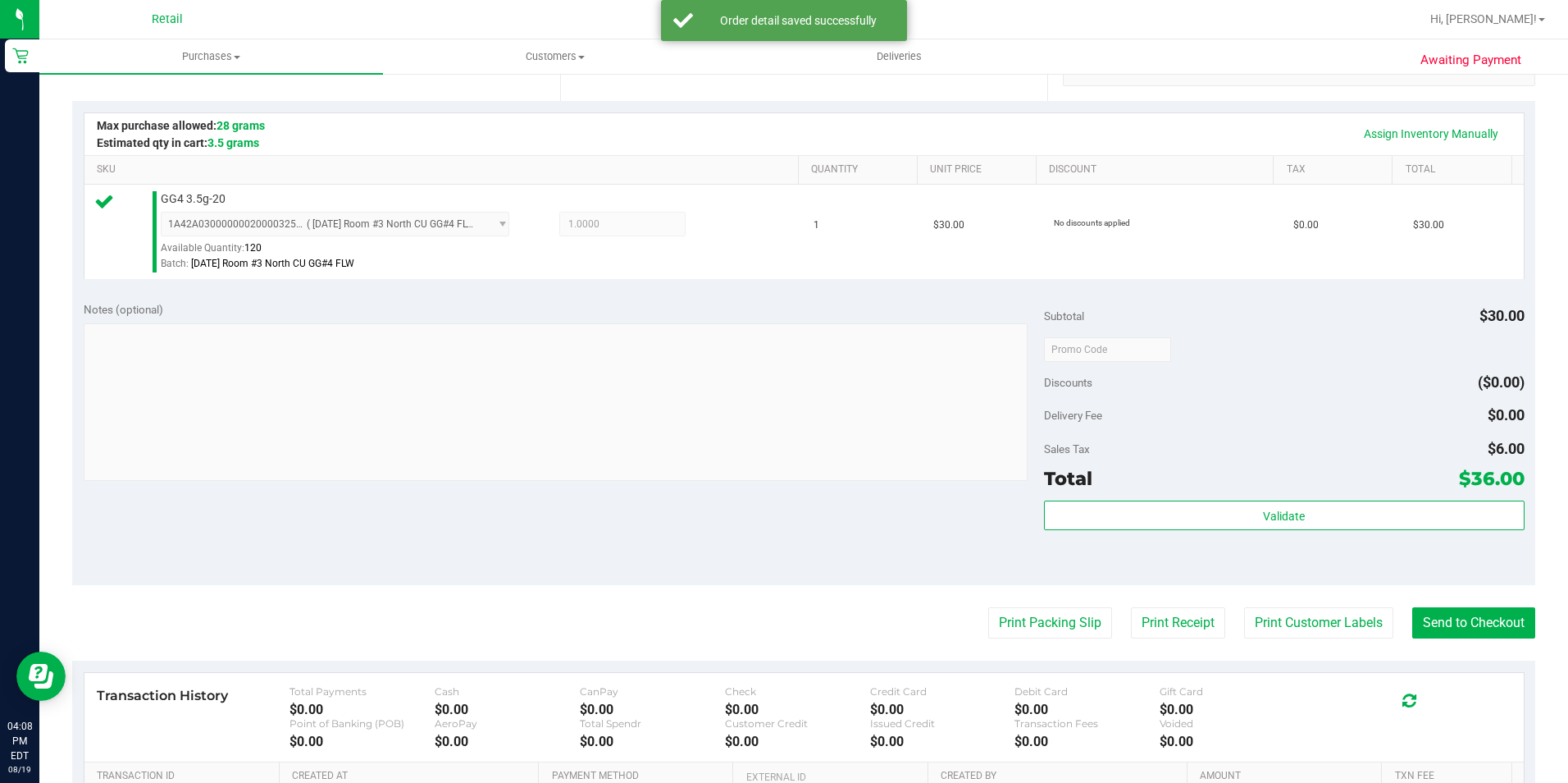
scroll to position [492, 0]
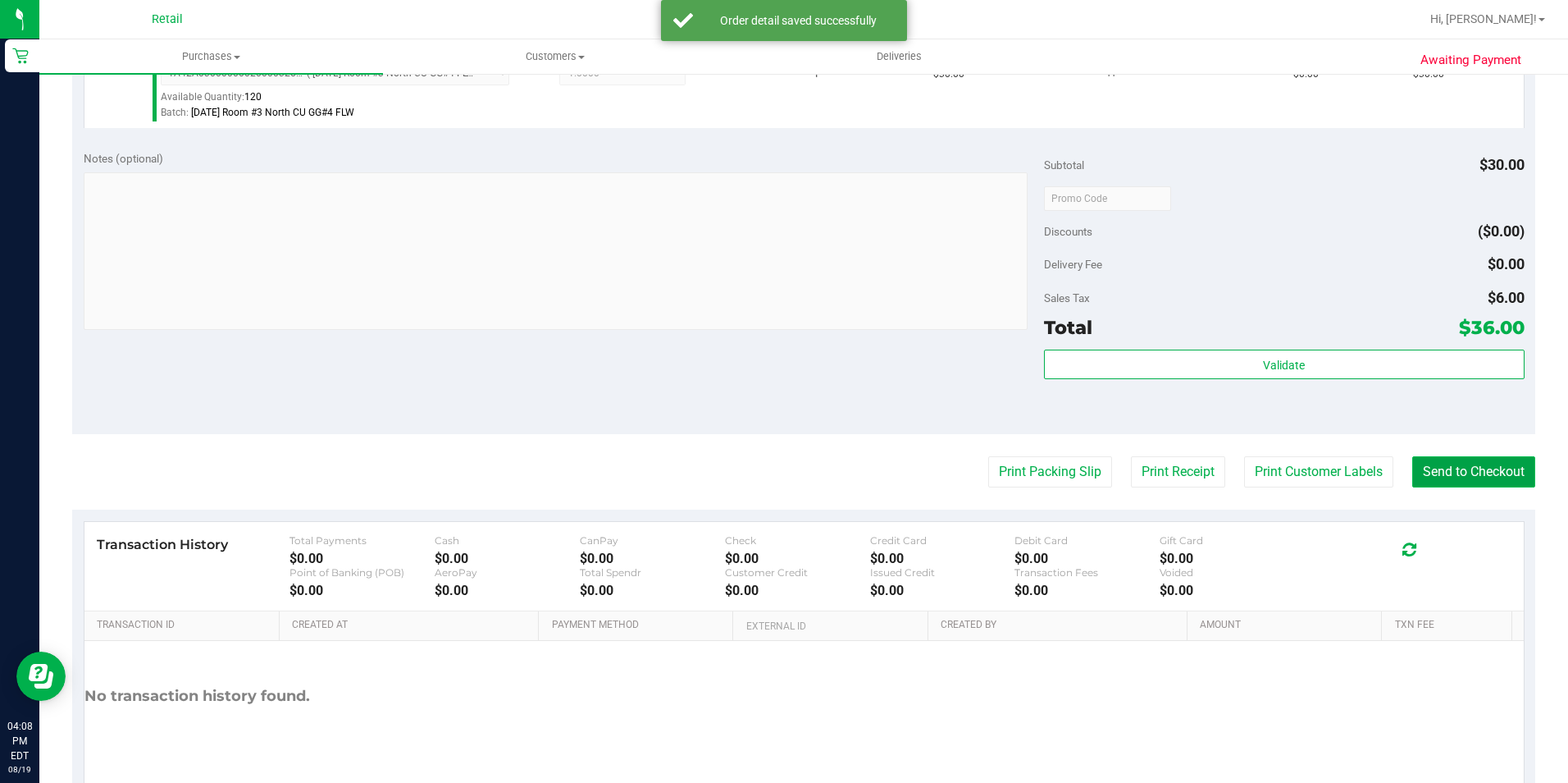
click at [1464, 481] on button "Send to Checkout" at bounding box center [1474, 472] width 123 height 31
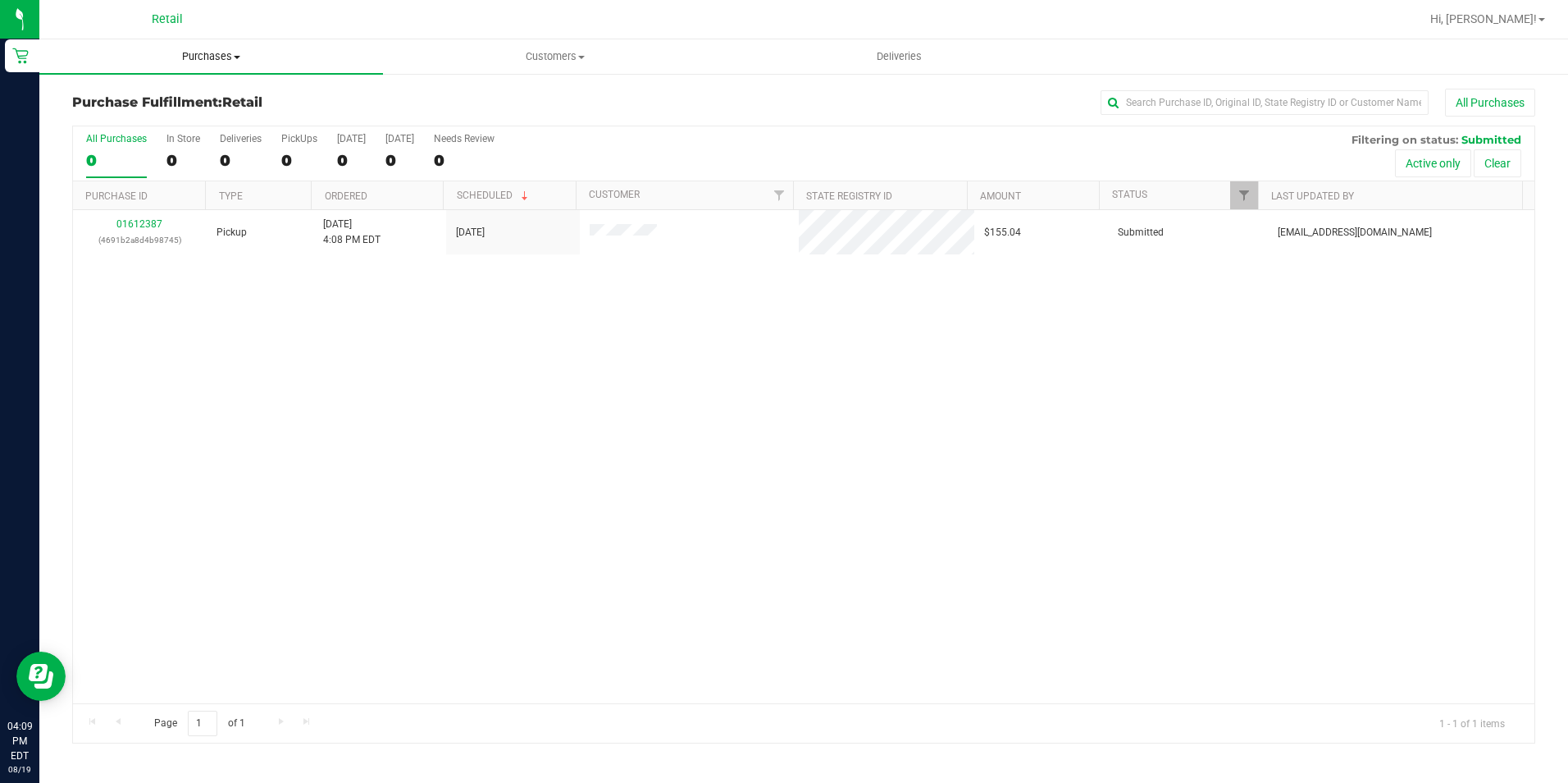
click at [212, 59] on span "Purchases" at bounding box center [211, 56] width 344 height 14
click at [117, 119] on span "Fulfillment" at bounding box center [90, 118] width 102 height 13
